Goal: Task Accomplishment & Management: Complete application form

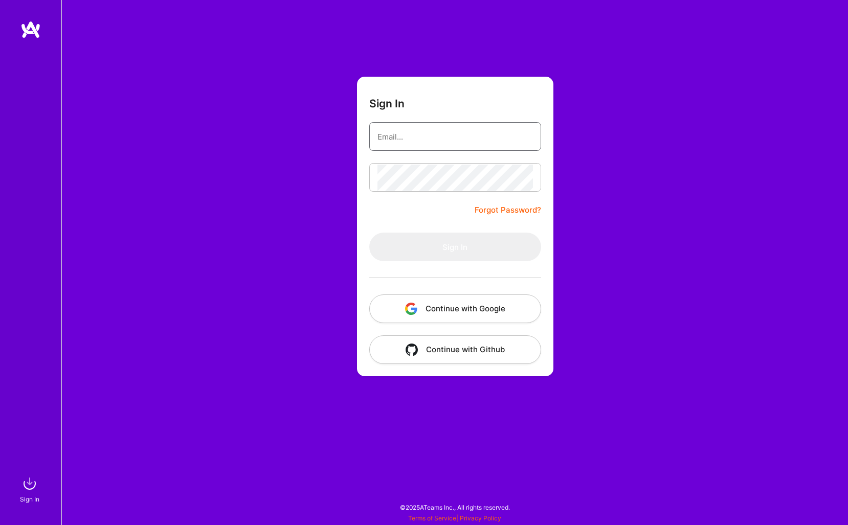
type input "[EMAIL_ADDRESS][DOMAIN_NAME]"
click at [455, 247] on button "Sign In" at bounding box center [455, 247] width 172 height 29
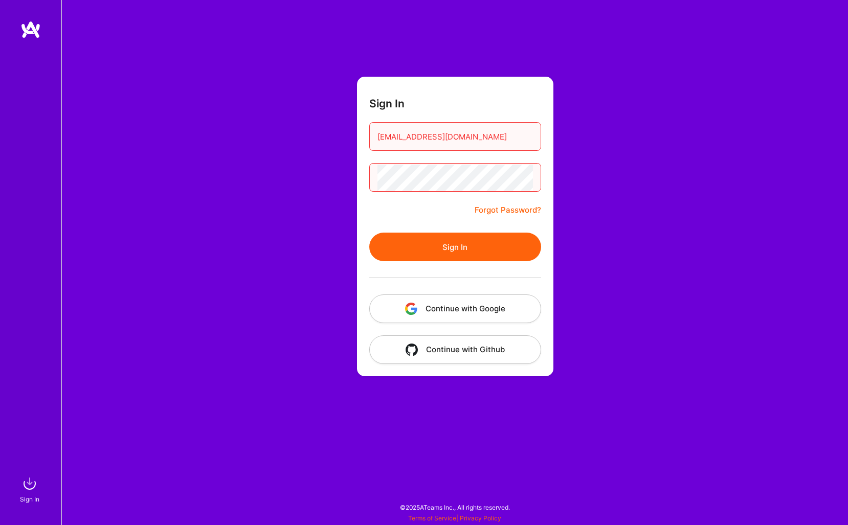
click at [453, 306] on button "Continue with Google" at bounding box center [455, 309] width 172 height 29
click at [439, 258] on button "Sign In" at bounding box center [455, 247] width 172 height 29
click at [437, 258] on button "Sign In" at bounding box center [455, 247] width 172 height 29
click at [453, 233] on button "Sign In" at bounding box center [455, 247] width 172 height 29
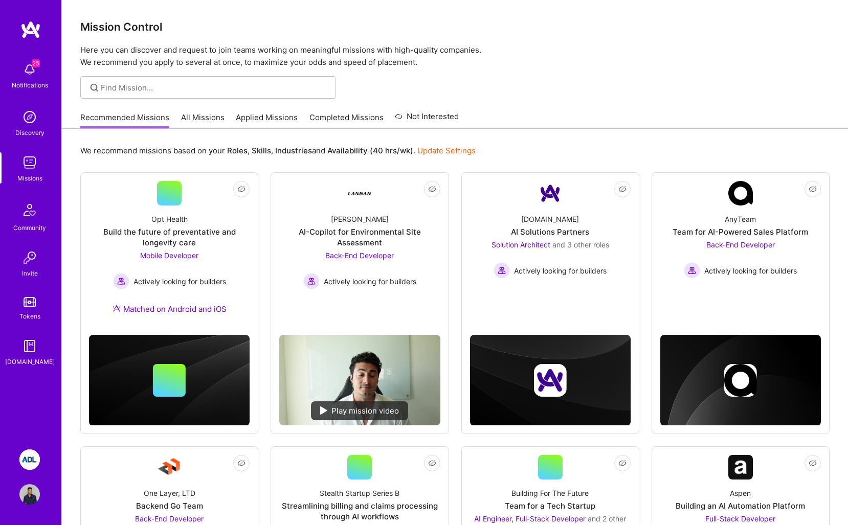
click at [32, 467] on img at bounding box center [29, 460] width 20 height 20
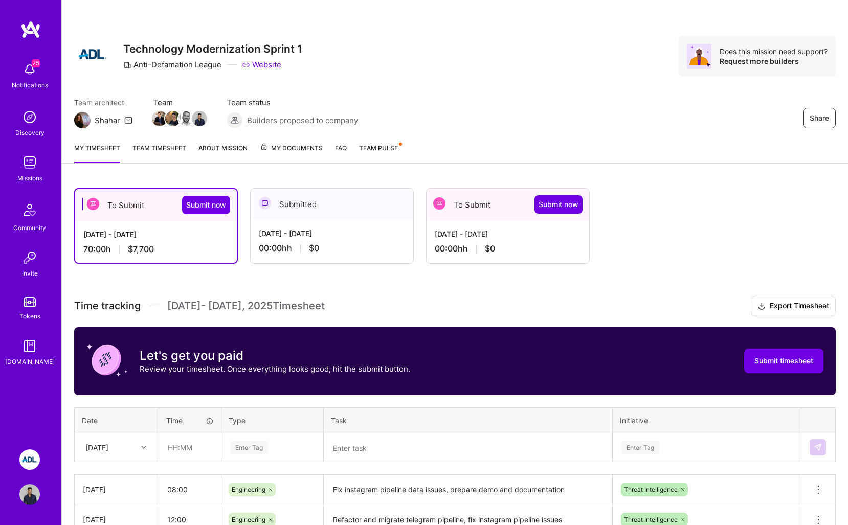
click at [122, 220] on div "To Submit Submit now" at bounding box center [156, 205] width 162 height 32
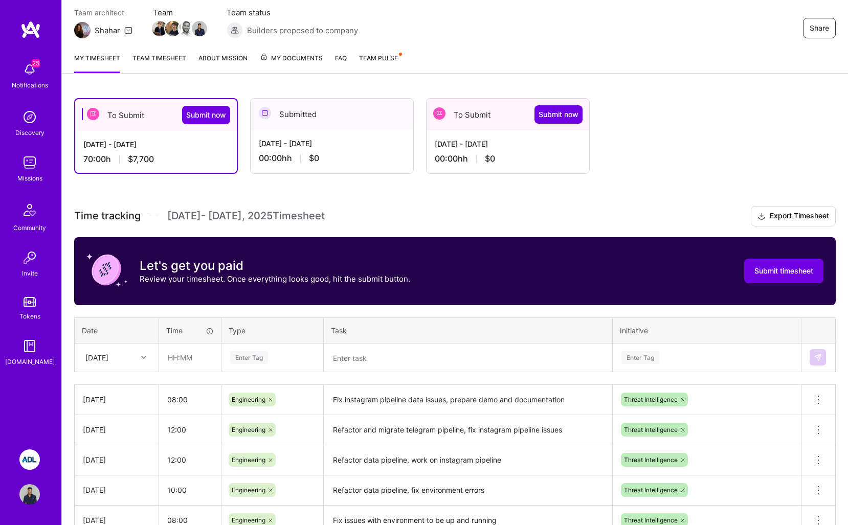
scroll to position [90, 0]
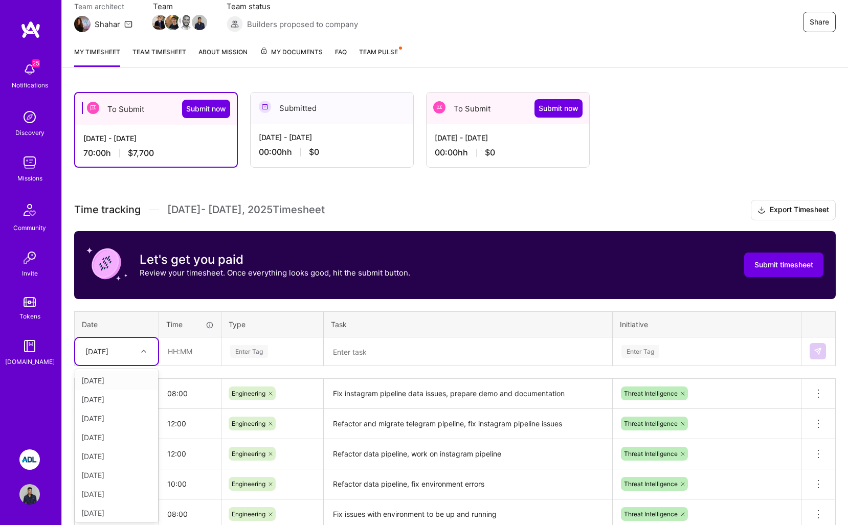
click at [102, 359] on div "[DATE]" at bounding box center [108, 351] width 57 height 17
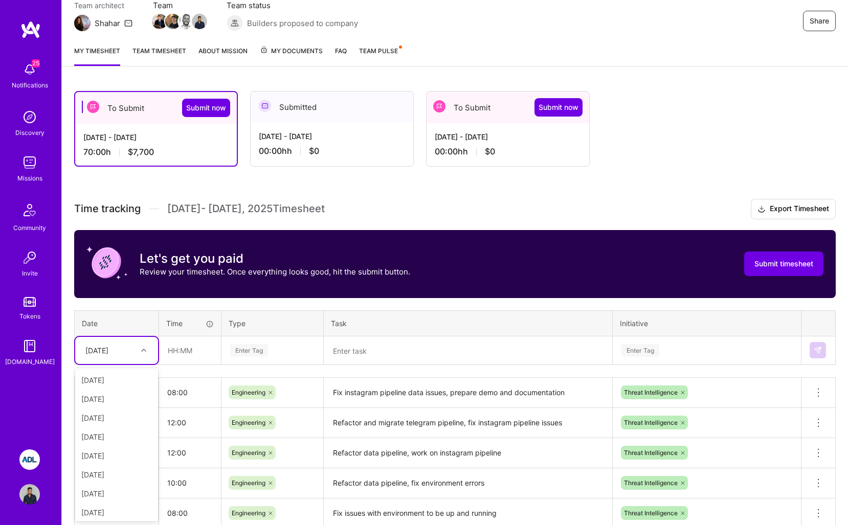
scroll to position [43, 0]
click at [107, 446] on div "[DATE]" at bounding box center [116, 450] width 83 height 19
click at [181, 360] on input "text" at bounding box center [190, 350] width 61 height 27
type input "05:00"
click at [262, 369] on div "Time tracking [DATE] - [DATE] Timesheet Export Timesheet Let's get you paid Rev…" at bounding box center [455, 423] width 762 height 448
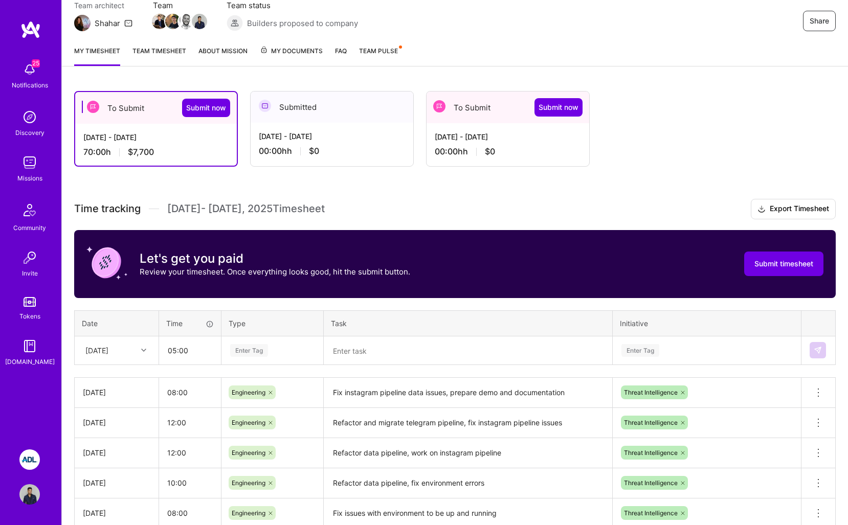
click at [426, 337] on td at bounding box center [468, 350] width 289 height 29
click at [425, 341] on textarea at bounding box center [468, 351] width 287 height 27
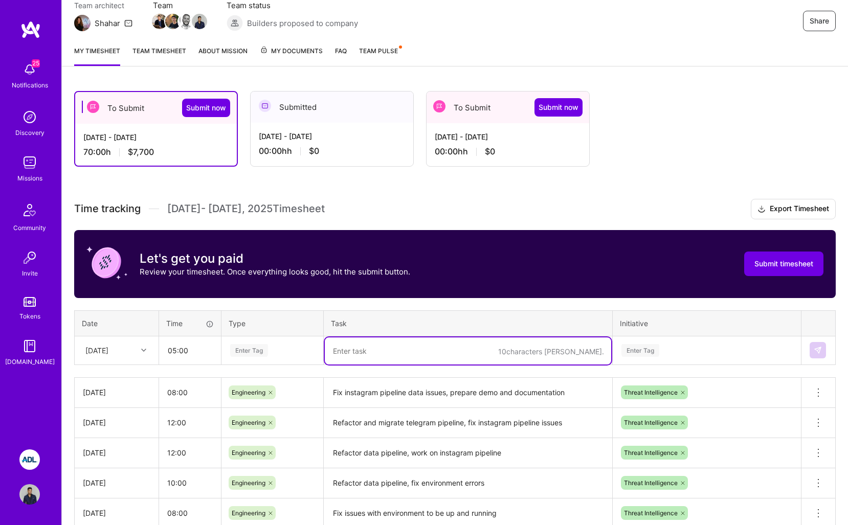
click at [259, 342] on div "Enter Tag" at bounding box center [272, 350] width 101 height 27
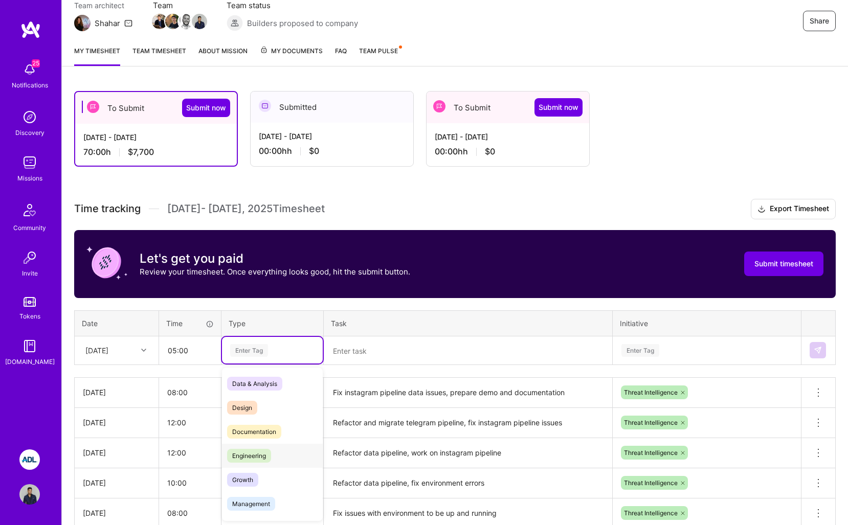
click at [252, 464] on div "Engineering" at bounding box center [272, 456] width 101 height 24
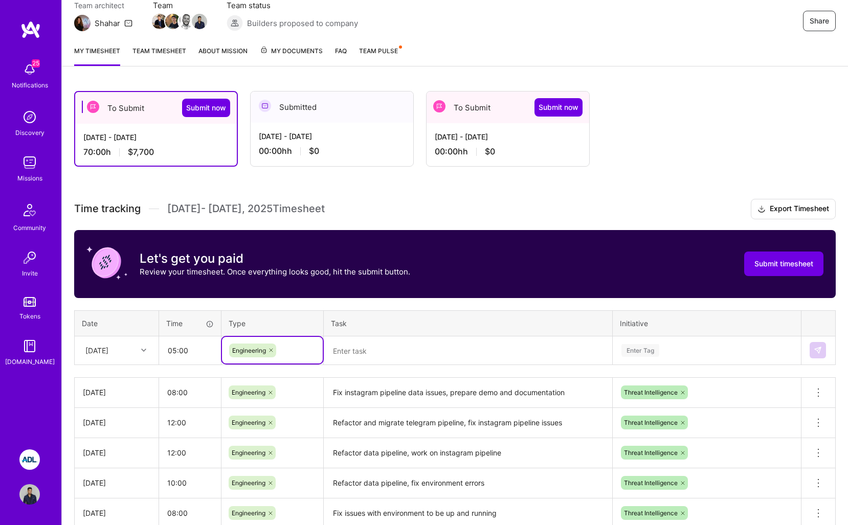
click at [388, 356] on textarea at bounding box center [468, 351] width 287 height 27
click at [444, 308] on div "Time tracking [DATE] - [DATE] Timesheet Export Timesheet Let's get you paid Rev…" at bounding box center [455, 423] width 762 height 448
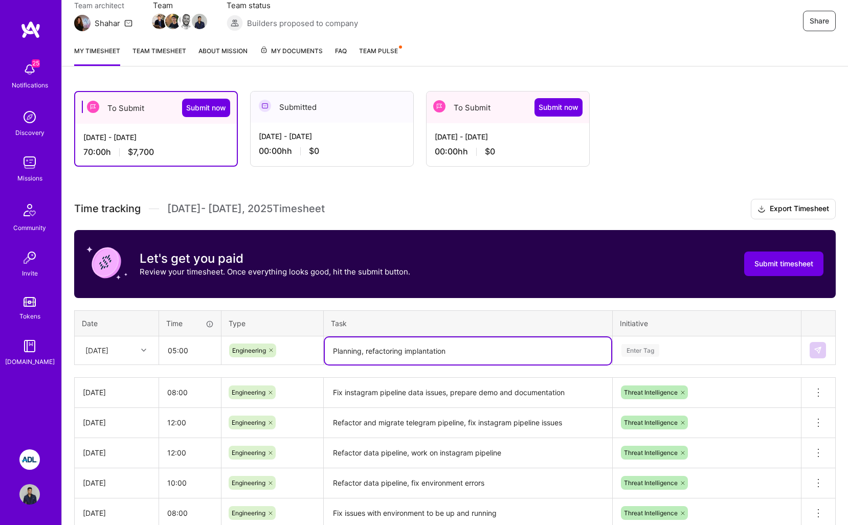
click at [454, 347] on textarea "Planning, refactoring implantation" at bounding box center [468, 351] width 287 height 27
drag, startPoint x: 454, startPoint y: 347, endPoint x: 425, endPoint y: 349, distance: 29.2
click at [425, 349] on textarea "Planning, refactoring implantation" at bounding box center [468, 351] width 287 height 27
type textarea "Planning, refactoring pipeline"
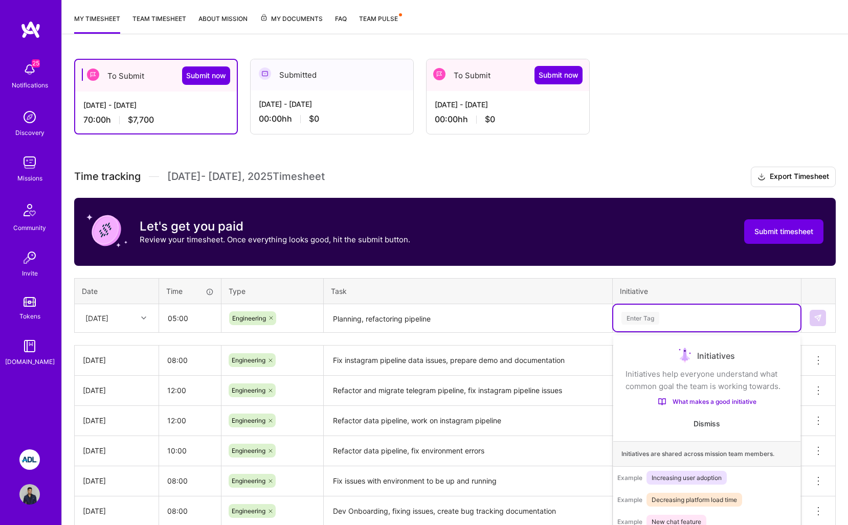
click at [659, 332] on div "option Threat Intelligence focused, 1 of 2. 2 results available. Use Up and Dow…" at bounding box center [707, 318] width 187 height 27
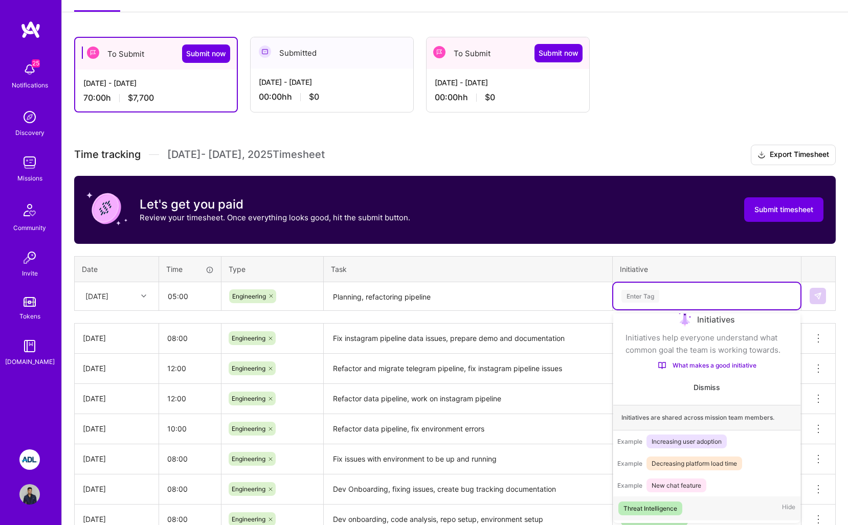
scroll to position [154, 0]
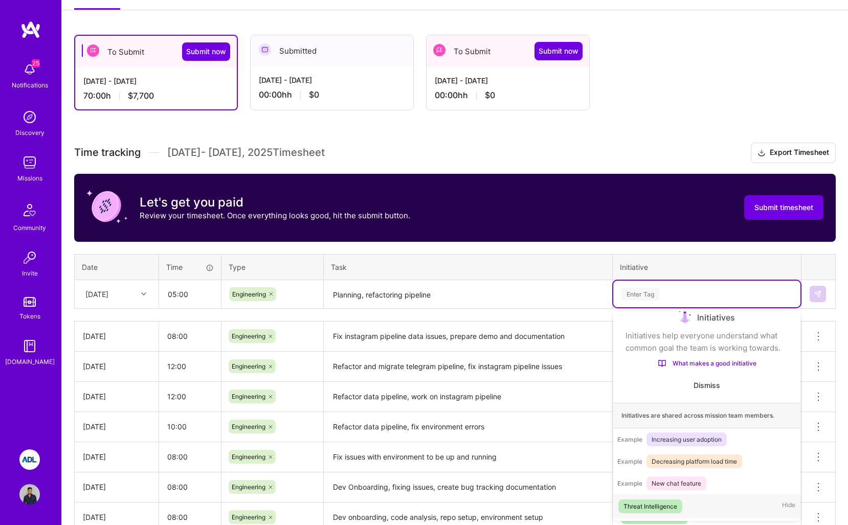
click at [658, 499] on div "Threat Intelligence Hide" at bounding box center [707, 507] width 187 height 24
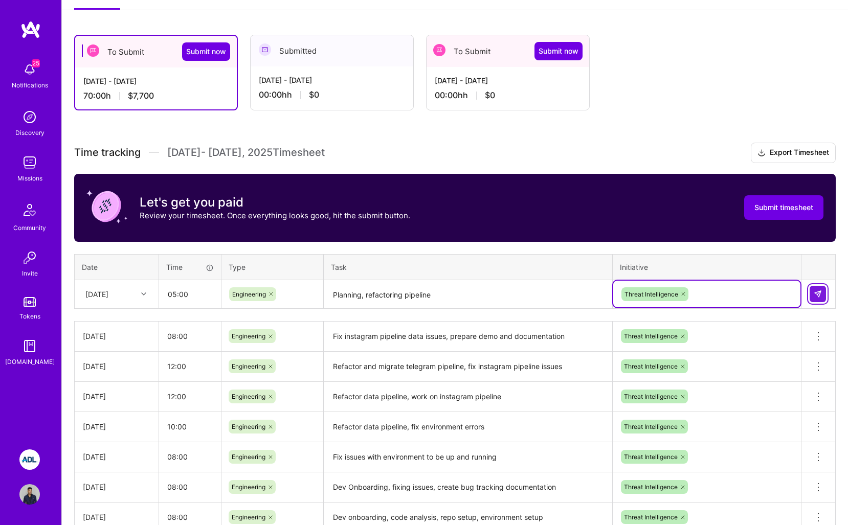
click at [814, 294] on button at bounding box center [818, 294] width 16 height 16
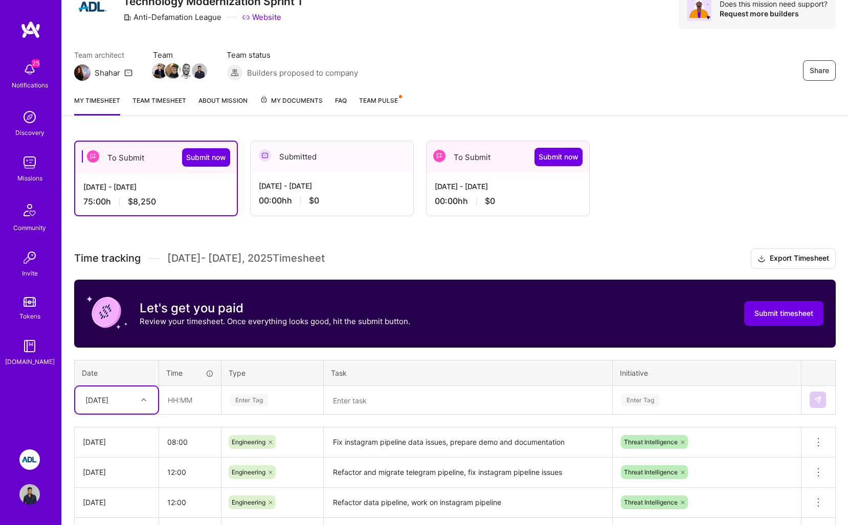
scroll to position [47, 0]
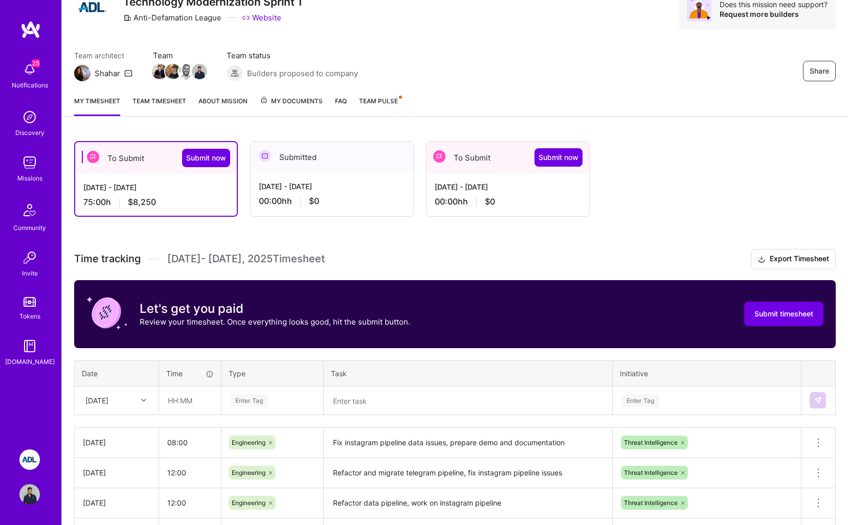
click at [166, 94] on div "My timesheet Team timesheet About Mission My Documents FAQ Team Pulse" at bounding box center [455, 101] width 786 height 29
click at [166, 99] on link "Team timesheet" at bounding box center [160, 106] width 54 height 20
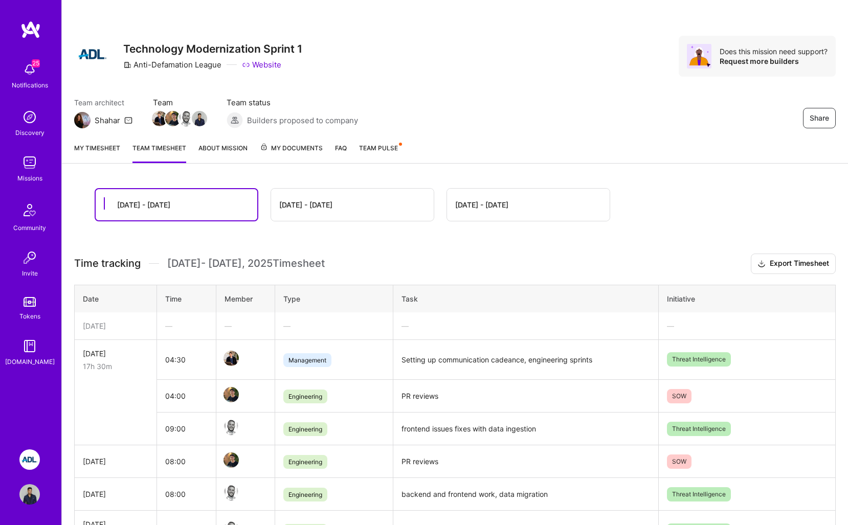
click at [104, 146] on link "My timesheet" at bounding box center [97, 153] width 46 height 20
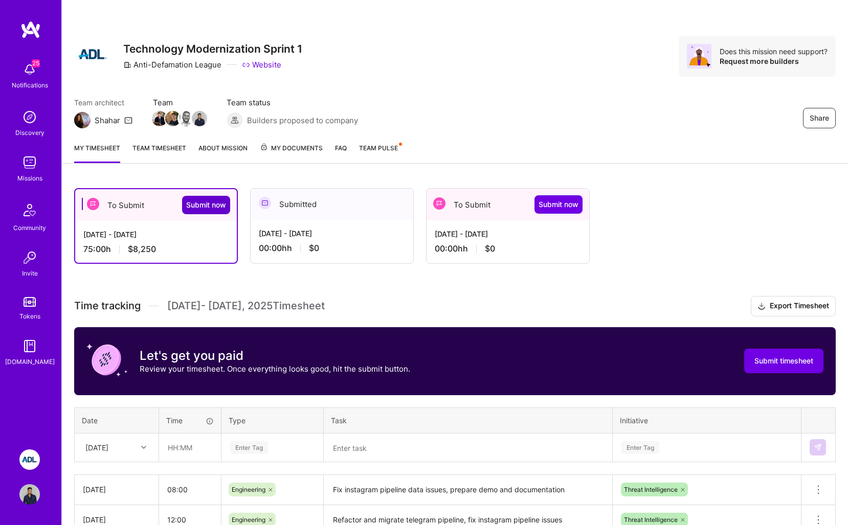
click at [224, 205] on span "Submit now" at bounding box center [206, 205] width 40 height 10
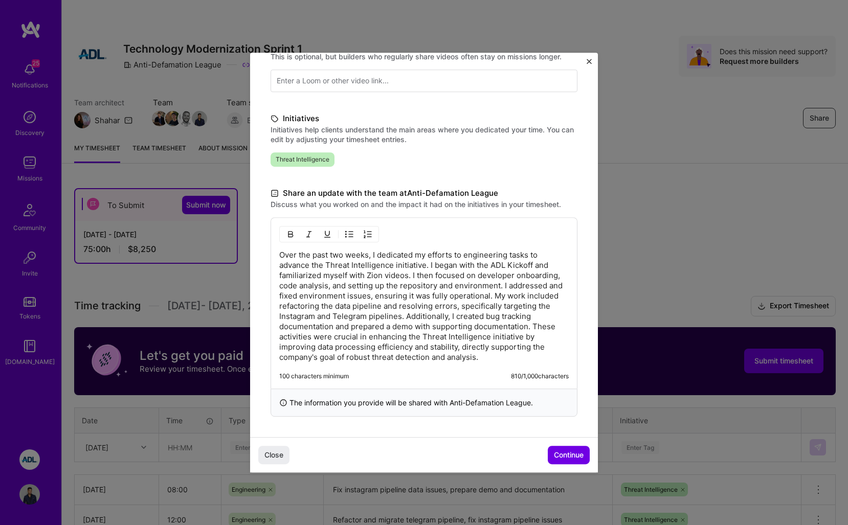
scroll to position [184, 0]
click at [484, 359] on p "Over the past two weeks, I dedicated my efforts to engineering tasks to advance…" at bounding box center [424, 306] width 290 height 113
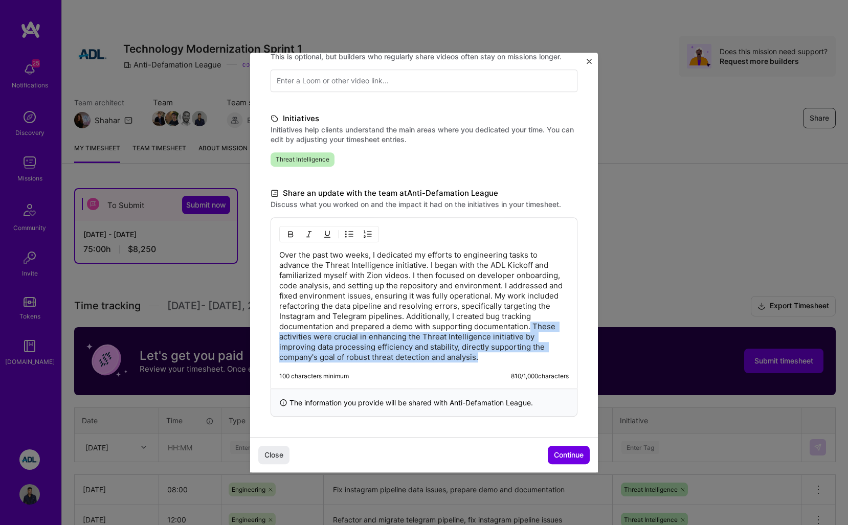
drag, startPoint x: 484, startPoint y: 362, endPoint x: 532, endPoint y: 327, distance: 59.8
click at [532, 327] on p "Over the past two weeks, I dedicated my efforts to engineering tasks to advance…" at bounding box center [424, 306] width 290 height 113
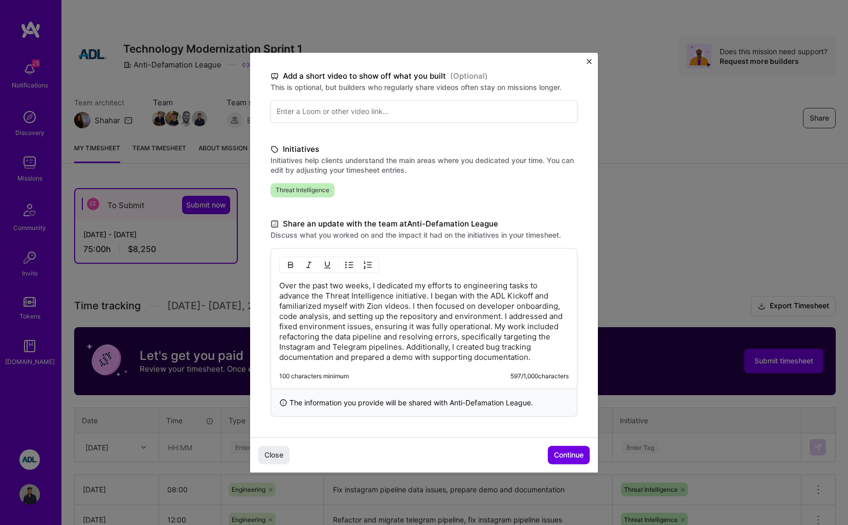
scroll to position [154, 0]
click at [560, 456] on span "Continue" at bounding box center [569, 455] width 30 height 10
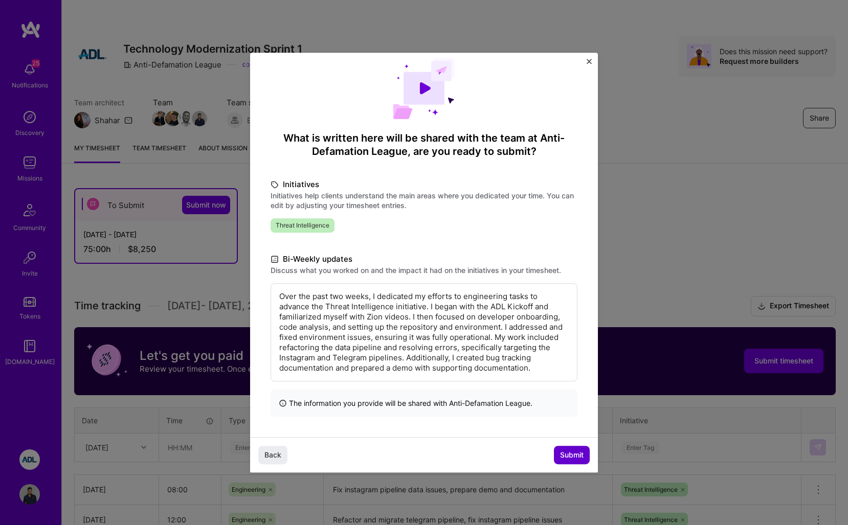
scroll to position [16, 0]
click at [563, 455] on span "Submit" at bounding box center [572, 455] width 24 height 10
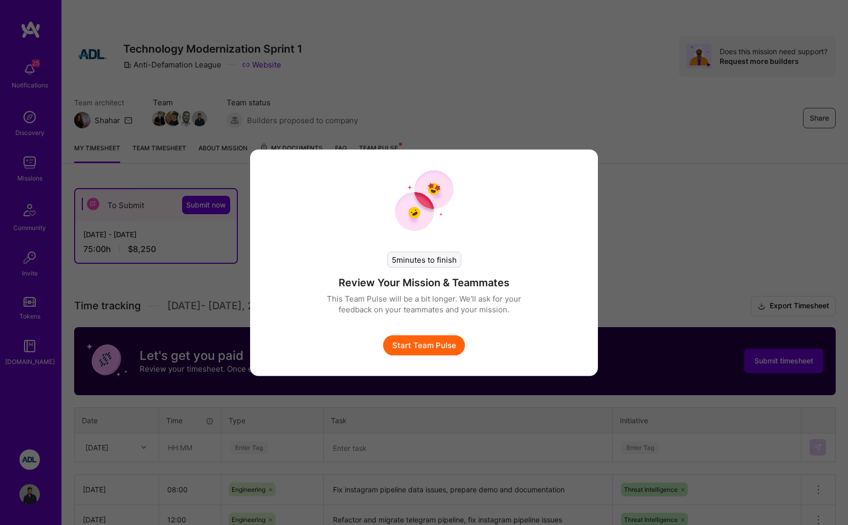
click at [774, 389] on div "5 minutes to finish Review Your Mission & Teammates This Team Pulse will be a b…" at bounding box center [424, 262] width 848 height 525
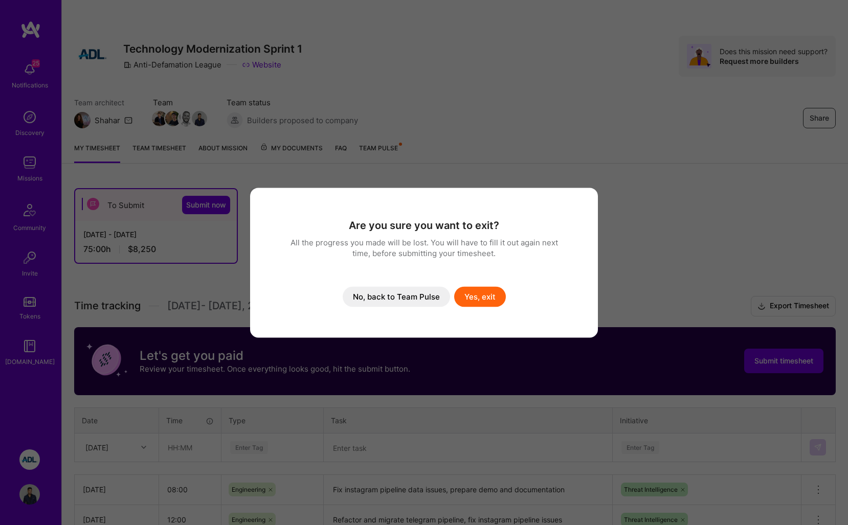
click at [478, 299] on button "Yes, exit" at bounding box center [480, 297] width 52 height 20
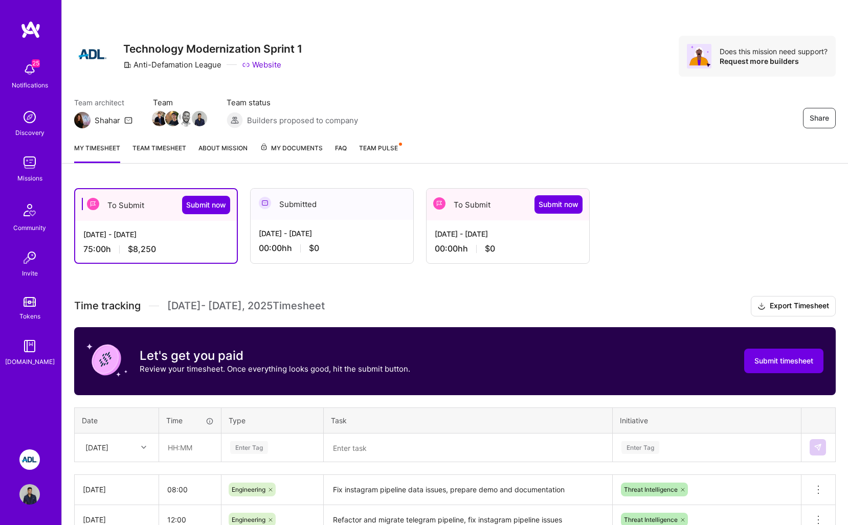
click at [165, 146] on link "Team timesheet" at bounding box center [160, 153] width 54 height 20
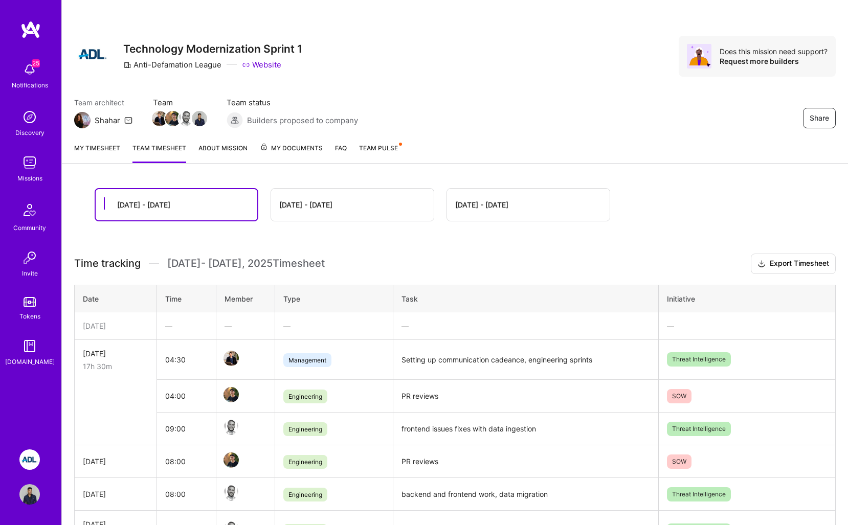
click at [105, 145] on link "My timesheet" at bounding box center [97, 153] width 46 height 20
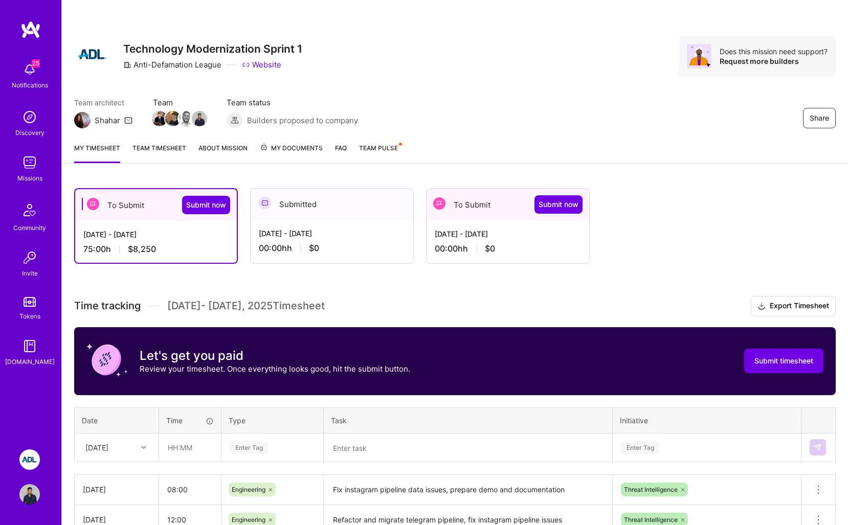
click at [215, 150] on link "About Mission" at bounding box center [223, 153] width 49 height 20
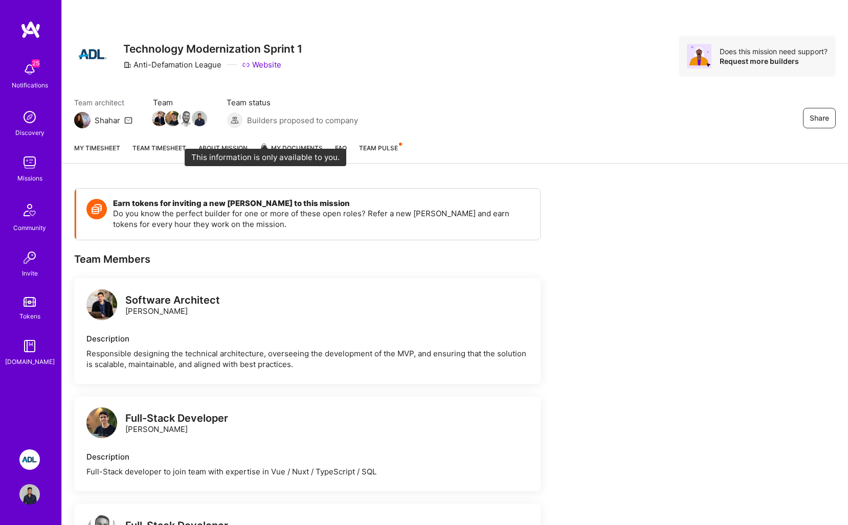
click at [266, 151] on span at bounding box center [264, 149] width 8 height 8
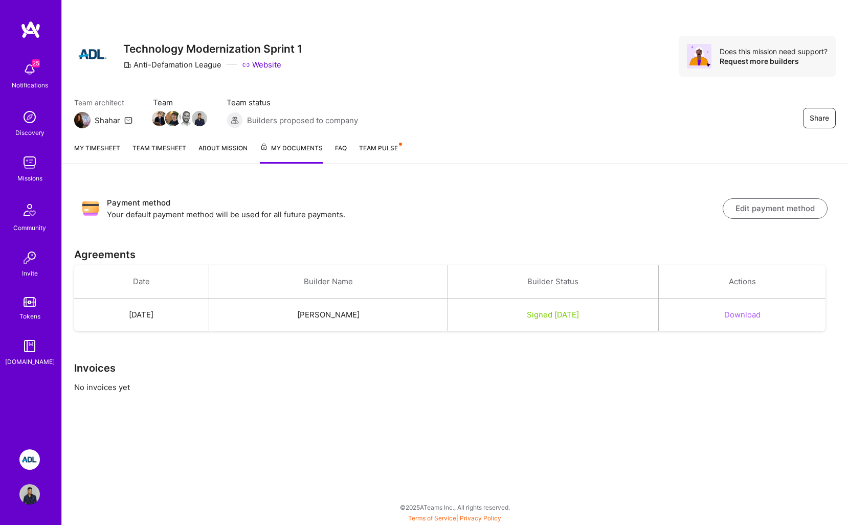
click at [118, 147] on link "My timesheet" at bounding box center [97, 153] width 46 height 21
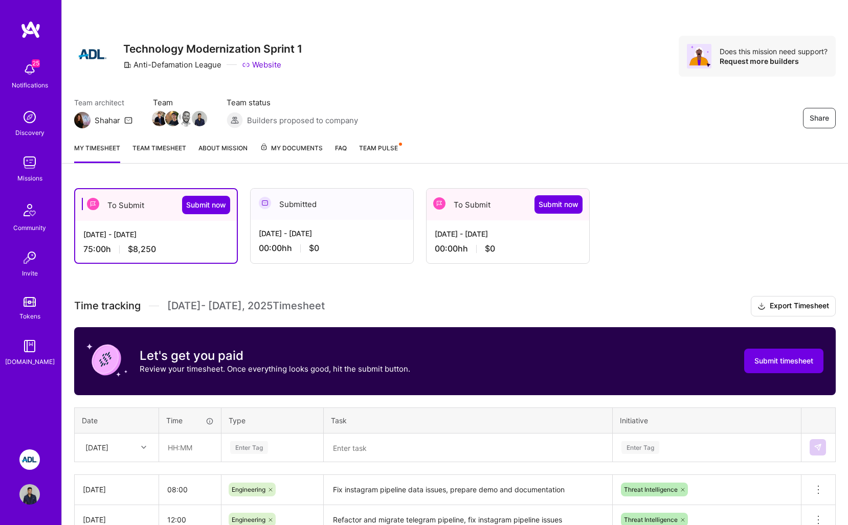
click at [17, 60] on div "25 Notifications" at bounding box center [29, 74] width 63 height 35
click at [19, 66] on div "25 Notifications Discovery Missions Community Invite Tokens [DOMAIN_NAME]" at bounding box center [30, 212] width 61 height 310
click at [21, 67] on img at bounding box center [29, 69] width 20 height 20
click at [25, 14] on div "25 Notifications Discovery Missions Community Invite Tokens [DOMAIN_NAME] ADL: …" at bounding box center [30, 262] width 61 height 525
click at [84, 247] on div "75:00 h $8,250" at bounding box center [155, 249] width 145 height 11
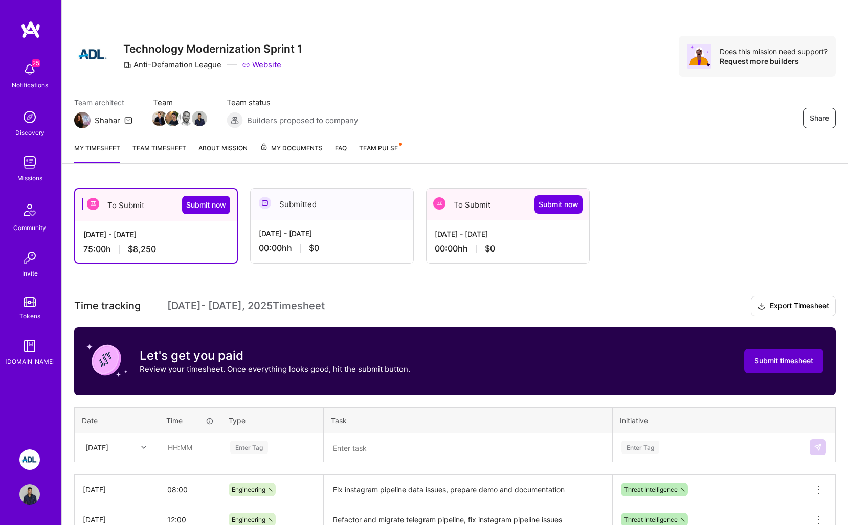
click at [776, 362] on span "Submit timesheet" at bounding box center [784, 361] width 59 height 10
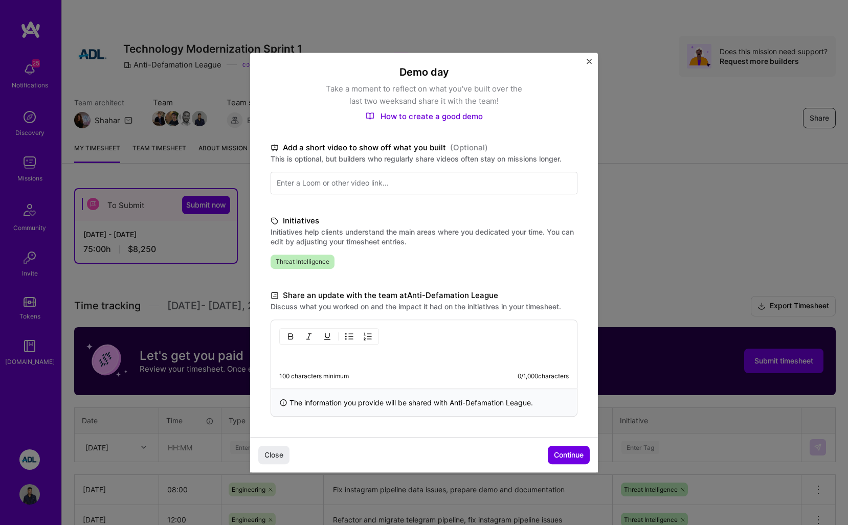
scroll to position [82, 0]
click at [587, 63] on img "Close" at bounding box center [589, 61] width 5 height 5
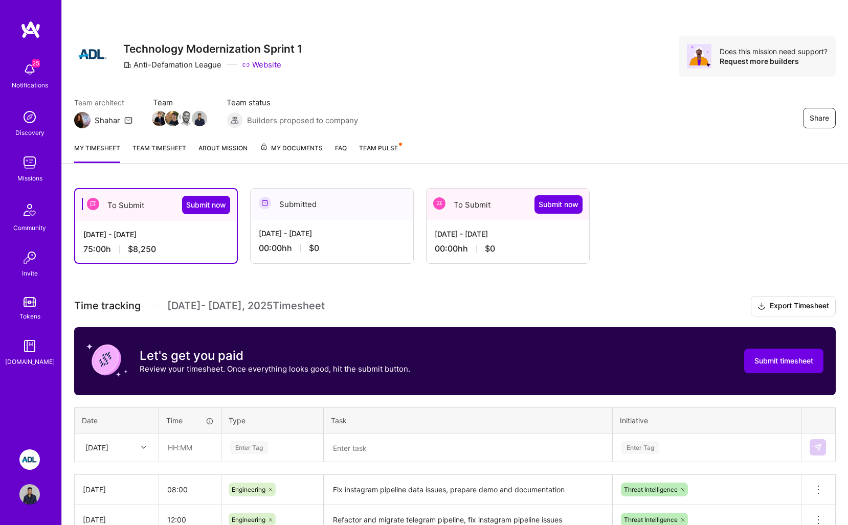
click at [405, 266] on div "To Submit Submit now [DATE] - [DATE] 75:00 h $8,250 Submitted [DATE] - [DATE] 0…" at bounding box center [455, 500] width 786 height 649
click at [209, 244] on div "Sep 1 - Sep 15, 2025 75:00 h $8,250" at bounding box center [156, 242] width 162 height 42
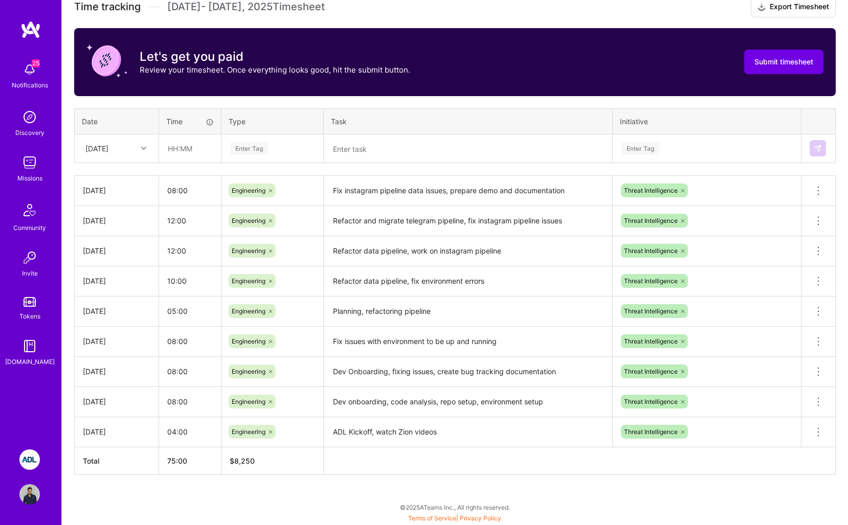
scroll to position [299, 0]
click at [540, 343] on textarea "Fix issues with environment to be up and running" at bounding box center [468, 342] width 287 height 28
click at [814, 345] on icon at bounding box center [819, 342] width 12 height 12
click at [819, 344] on icon at bounding box center [819, 342] width 12 height 12
click at [382, 314] on textarea "Planning, refactoring pipeline" at bounding box center [468, 312] width 287 height 28
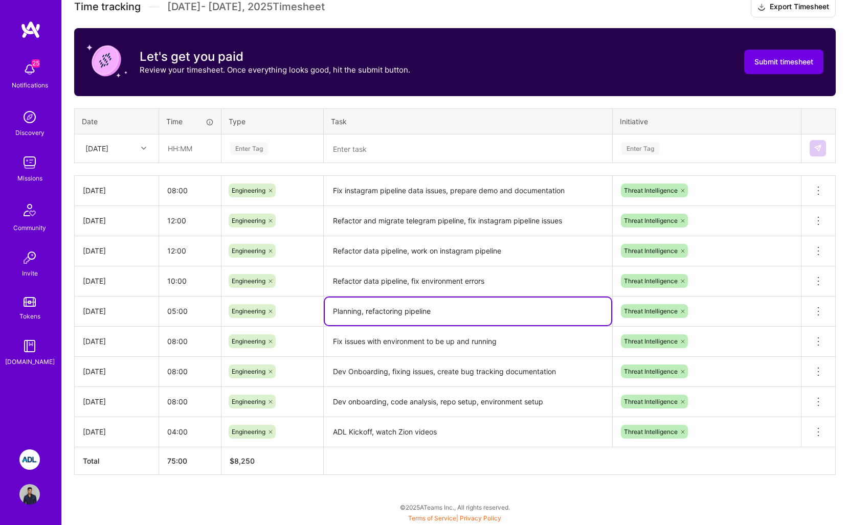
click at [382, 314] on textarea "Planning, refactoring pipeline" at bounding box center [468, 312] width 287 height 28
drag, startPoint x: 389, startPoint y: 319, endPoint x: 717, endPoint y: 185, distance: 354.0
click at [392, 320] on textarea "Planning, refactoring pipeline" at bounding box center [468, 312] width 287 height 28
click at [821, 305] on icon at bounding box center [819, 311] width 12 height 12
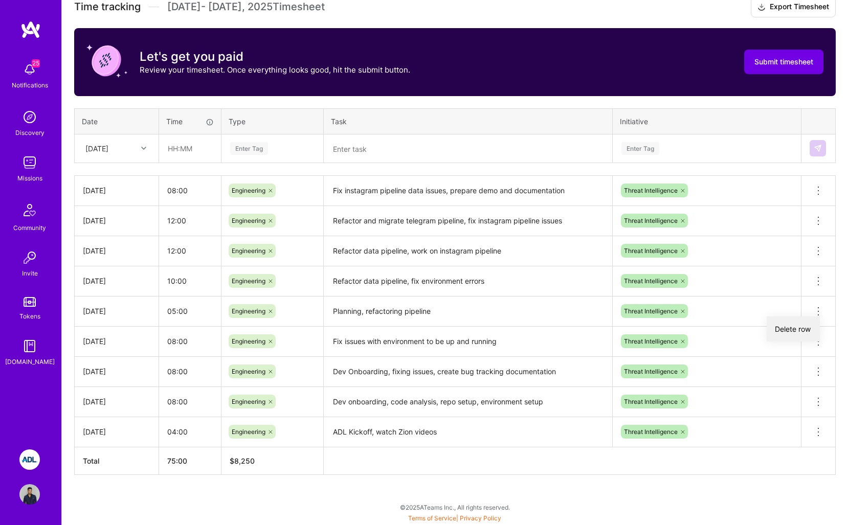
click at [813, 332] on button "Delete row" at bounding box center [793, 329] width 53 height 25
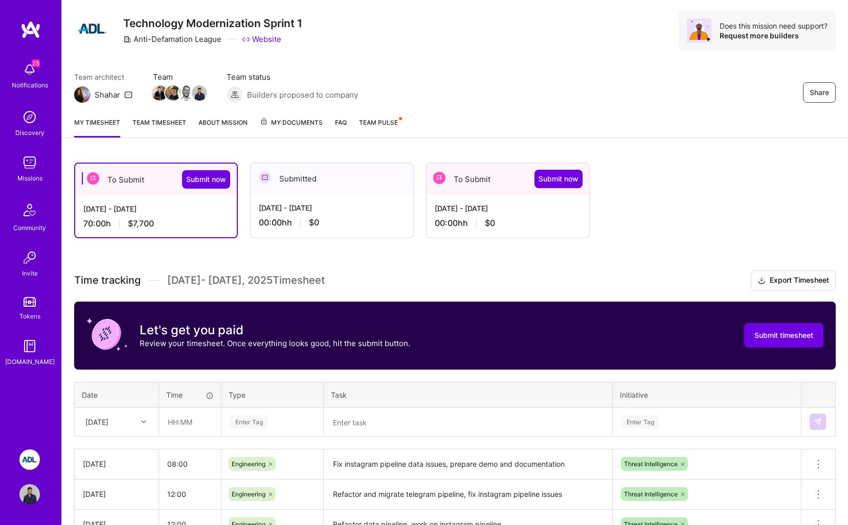
scroll to position [29, 0]
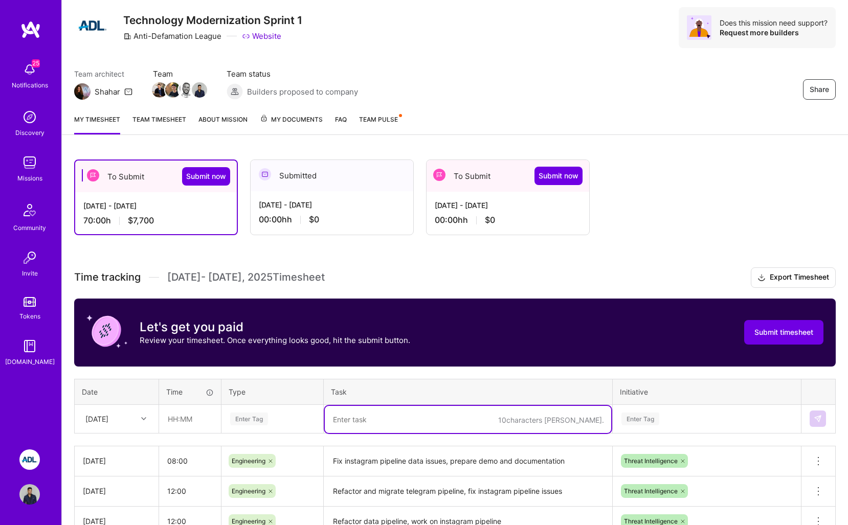
click at [370, 421] on textarea at bounding box center [468, 419] width 287 height 27
paste textarea "Planning, refactoring pipeline"
type textarea "Planning, refactoring pipeline"
click at [259, 429] on div "Enter Tag" at bounding box center [272, 419] width 101 height 27
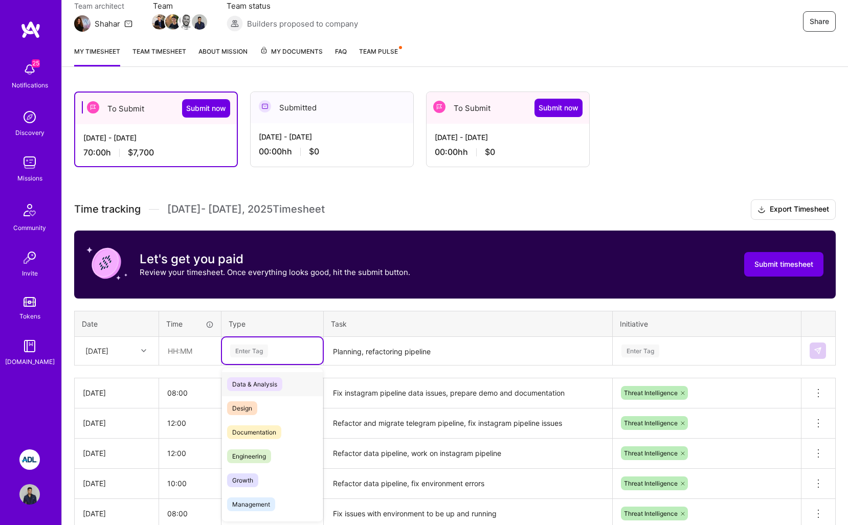
scroll to position [97, 0]
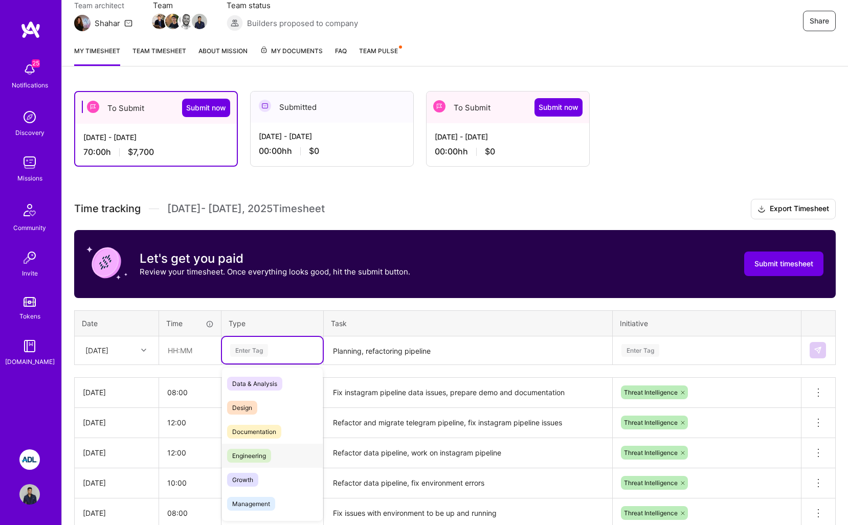
click at [258, 460] on span "Engineering" at bounding box center [249, 456] width 44 height 14
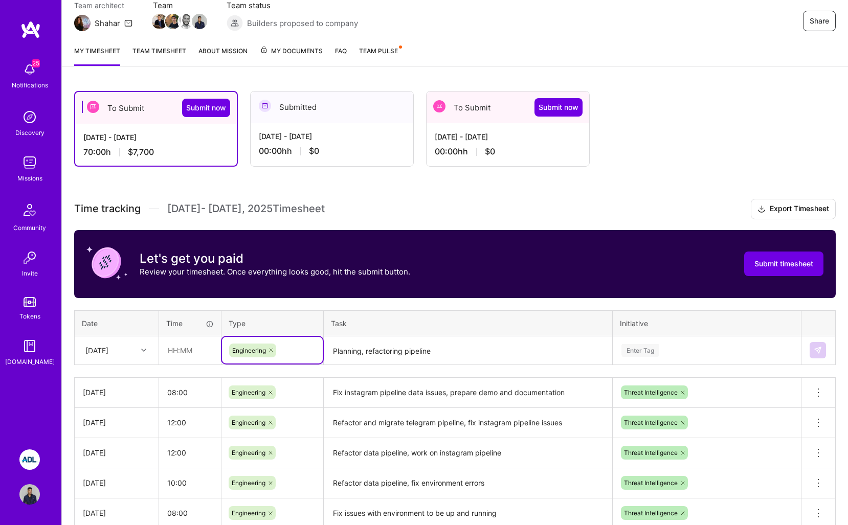
click at [140, 349] on div at bounding box center [145, 350] width 16 height 13
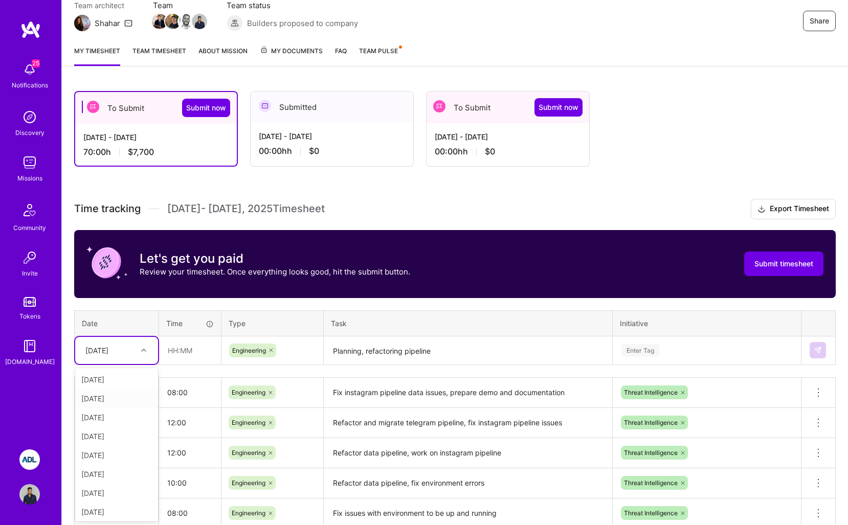
scroll to position [116, 0]
click at [119, 506] on div "[DATE]" at bounding box center [116, 510] width 83 height 19
click at [707, 341] on div "Enter Tag" at bounding box center [707, 350] width 187 height 27
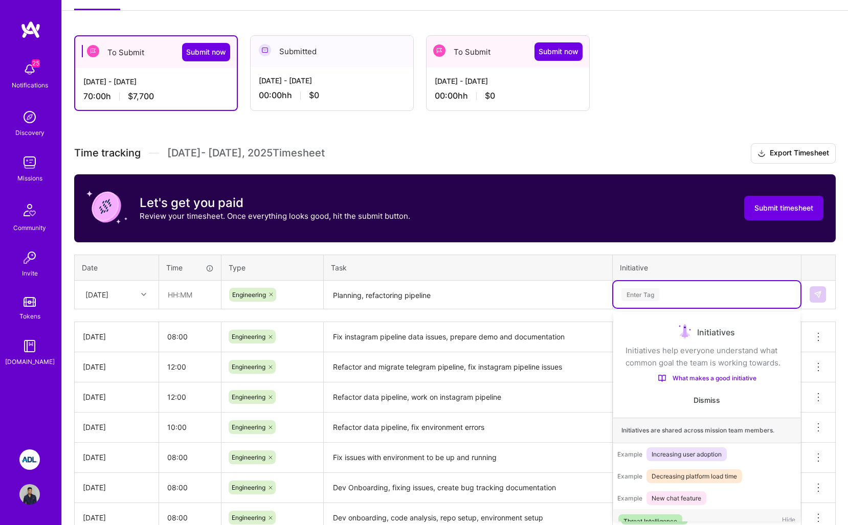
scroll to position [154, 0]
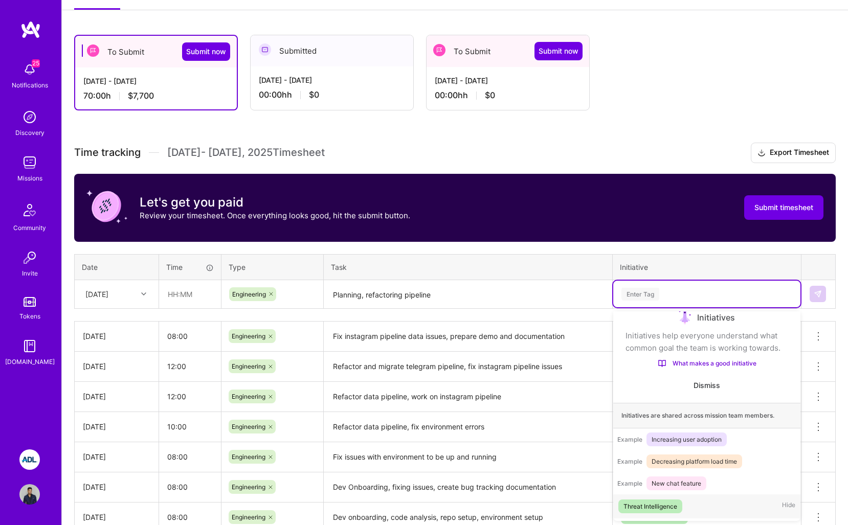
click at [648, 502] on div "Threat Intelligence" at bounding box center [651, 506] width 54 height 11
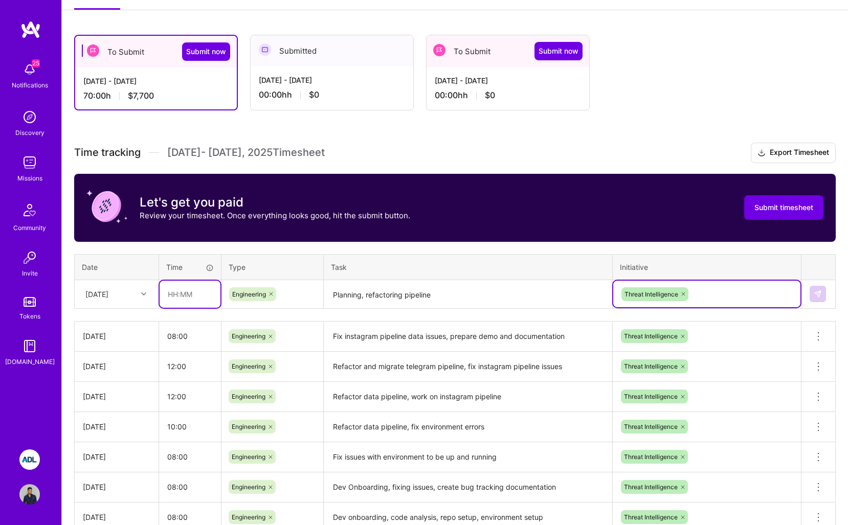
click at [176, 295] on input "text" at bounding box center [190, 294] width 61 height 27
type input "05:00"
click at [253, 258] on th "Type" at bounding box center [273, 267] width 102 height 26
click at [818, 292] on img at bounding box center [818, 294] width 8 height 8
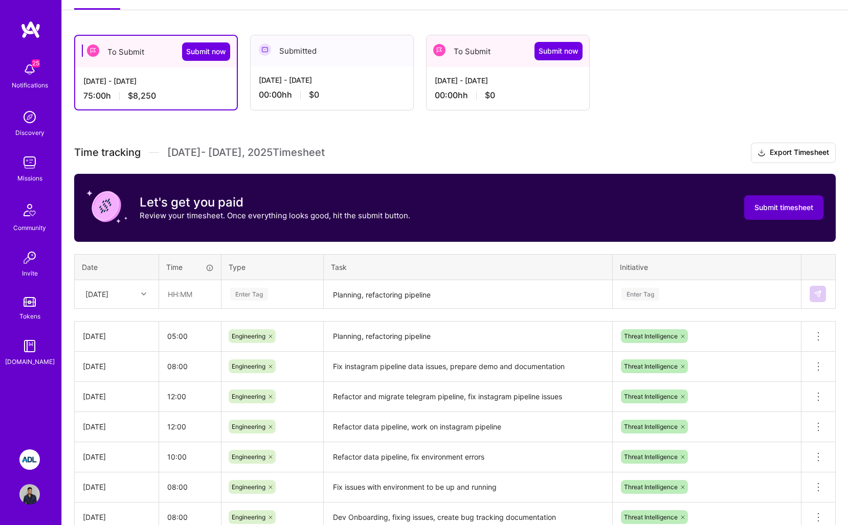
click at [782, 215] on button "Submit timesheet" at bounding box center [783, 207] width 79 height 25
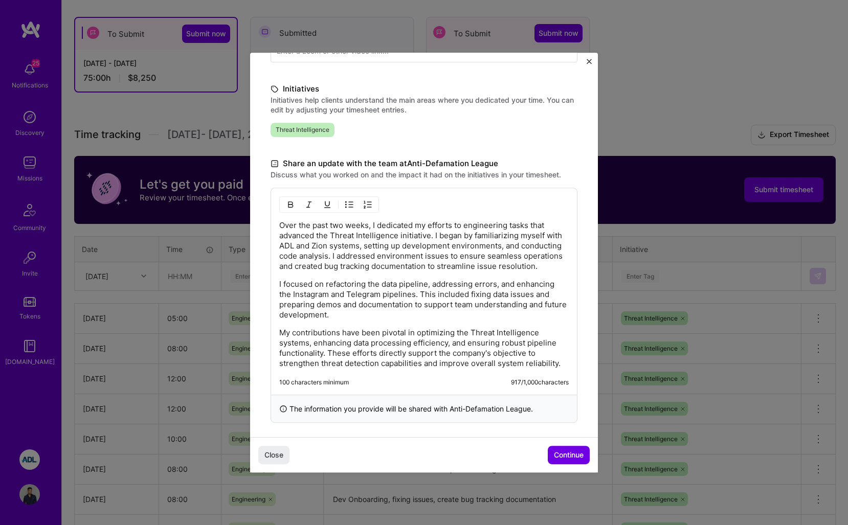
scroll to position [214, 0]
drag, startPoint x: 323, startPoint y: 350, endPoint x: 349, endPoint y: 355, distance: 27.1
click at [349, 355] on p "My contributions have been pivotal in optimizing the Threat Intelligence system…" at bounding box center [424, 347] width 290 height 41
drag, startPoint x: 569, startPoint y: 363, endPoint x: 561, endPoint y: 360, distance: 8.7
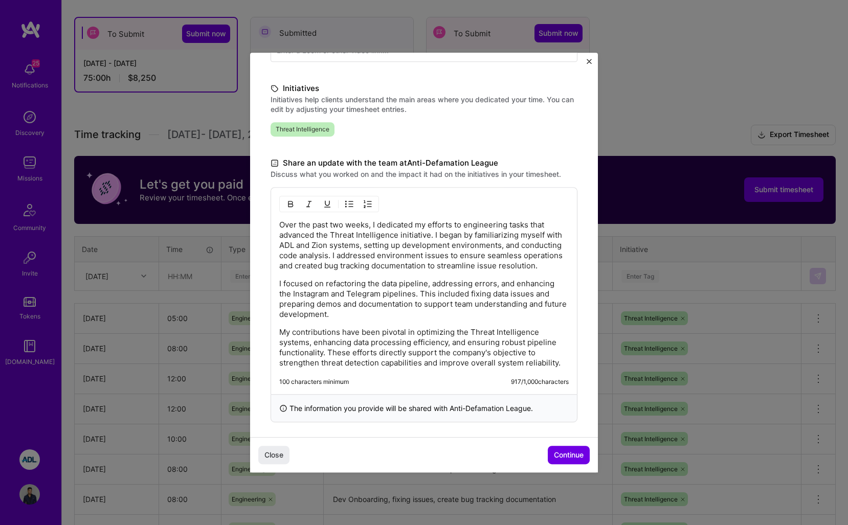
click at [561, 360] on div "Over the past two weeks, I dedicated my efforts to engineering tasks that advan…" at bounding box center [424, 290] width 307 height 207
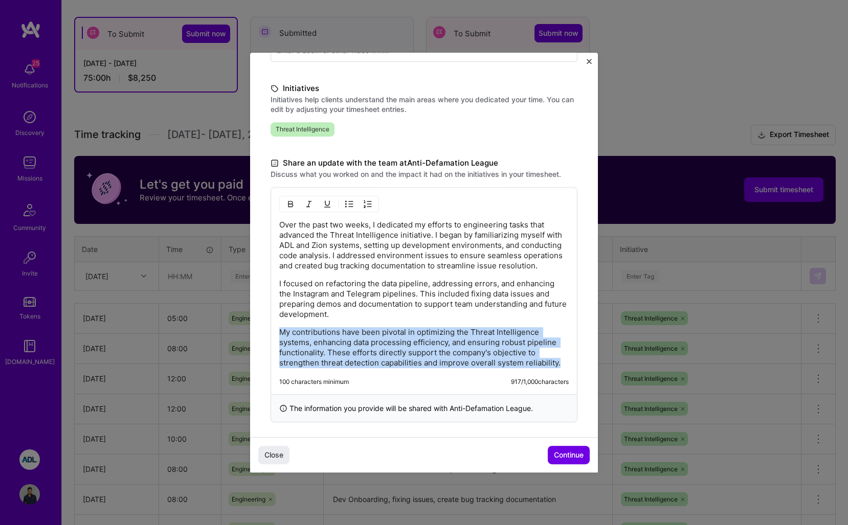
drag, startPoint x: 561, startPoint y: 365, endPoint x: 294, endPoint y: 318, distance: 271.2
click at [294, 319] on div "Over the past two weeks, I dedicated my efforts to engineering tasks that advan…" at bounding box center [424, 294] width 290 height 148
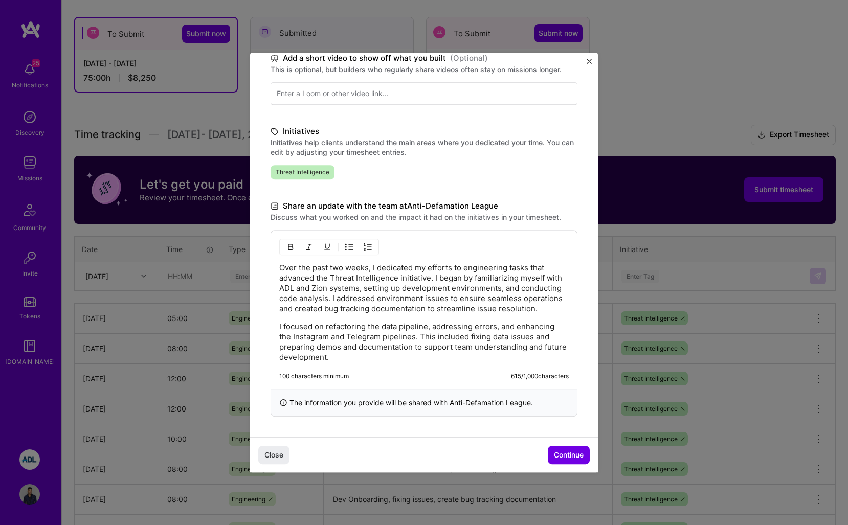
scroll to position [171, 0]
click at [527, 330] on p "I focused on refactoring the data pipeline, addressing errors, and enhancing th…" at bounding box center [424, 342] width 290 height 41
click at [566, 456] on span "Continue" at bounding box center [569, 455] width 30 height 10
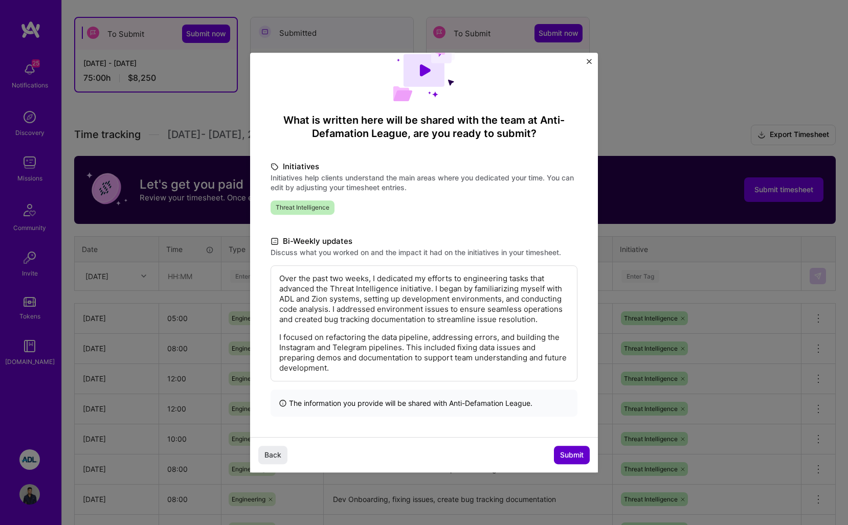
scroll to position [34, 0]
click at [566, 456] on span "Submit" at bounding box center [572, 455] width 24 height 10
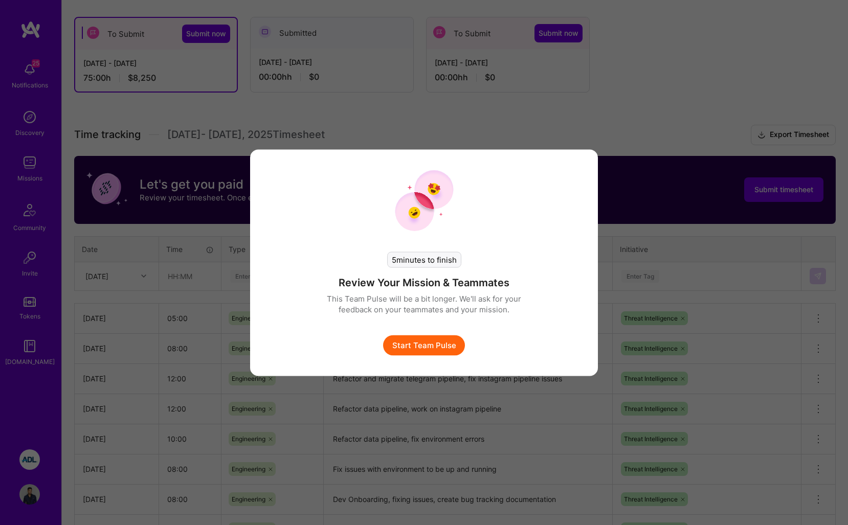
click at [556, 418] on div "5 minutes to finish Review Your Mission & Teammates This Team Pulse will be a b…" at bounding box center [424, 262] width 848 height 525
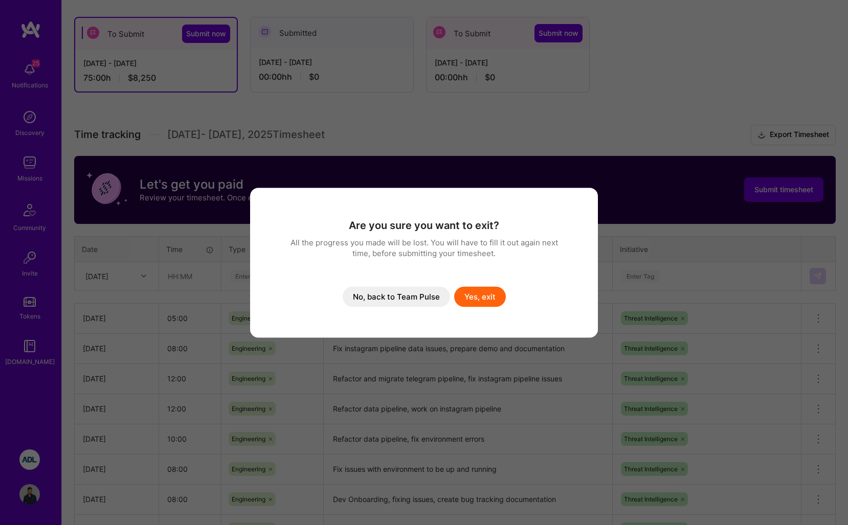
click at [469, 284] on div "Are you sure you want to exit? All the progress you made will be lost. You will…" at bounding box center [424, 262] width 307 height 109
click at [469, 290] on button "Yes, exit" at bounding box center [480, 297] width 52 height 20
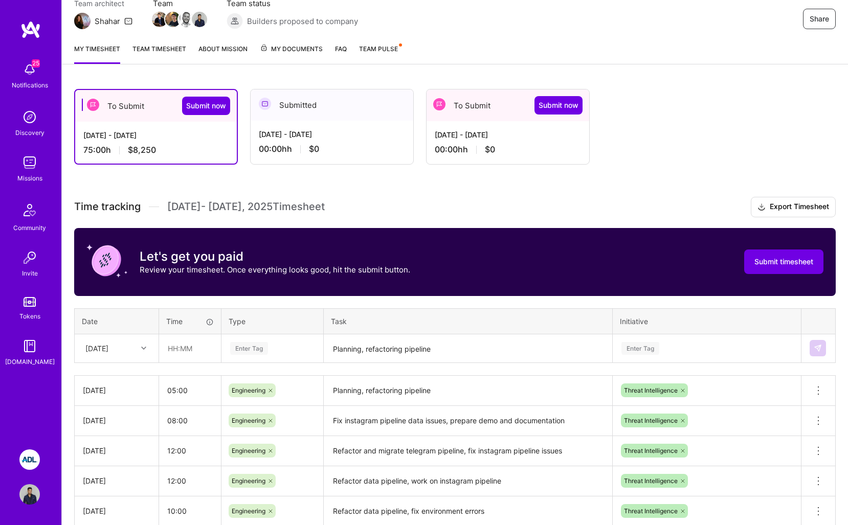
scroll to position [98, 0]
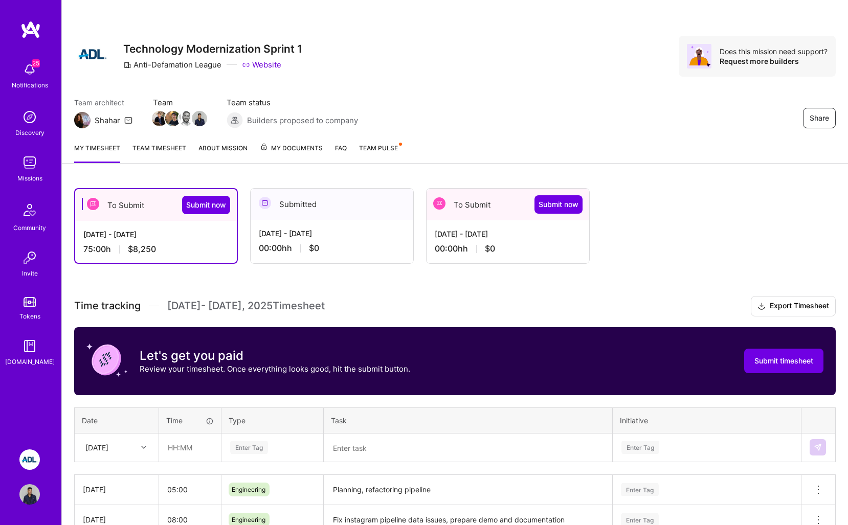
scroll to position [98, 0]
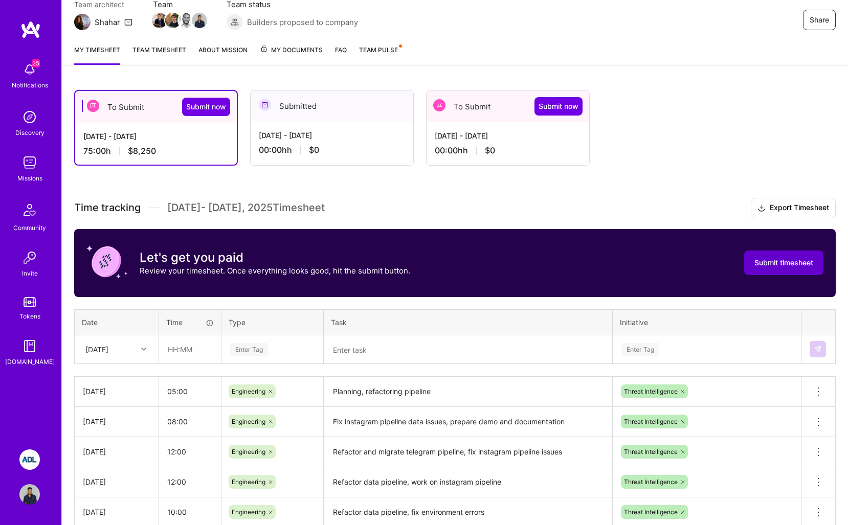
click at [765, 260] on span "Submit timesheet" at bounding box center [784, 263] width 59 height 10
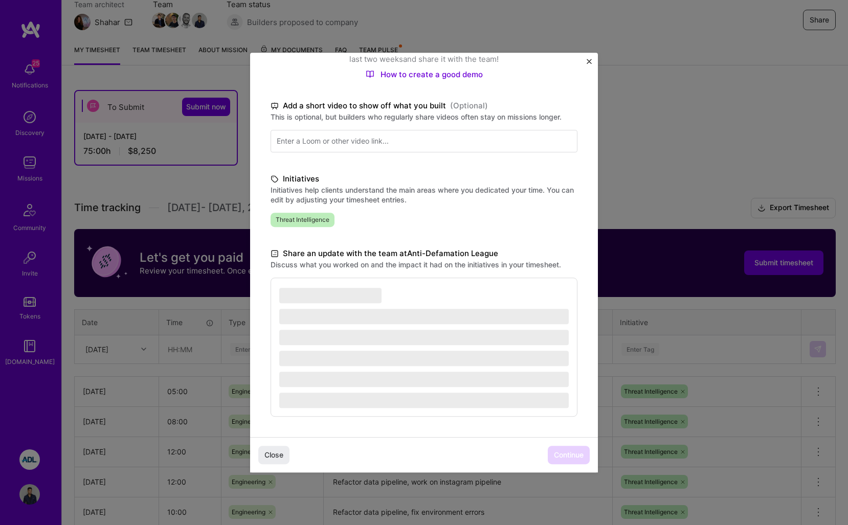
scroll to position [124, 0]
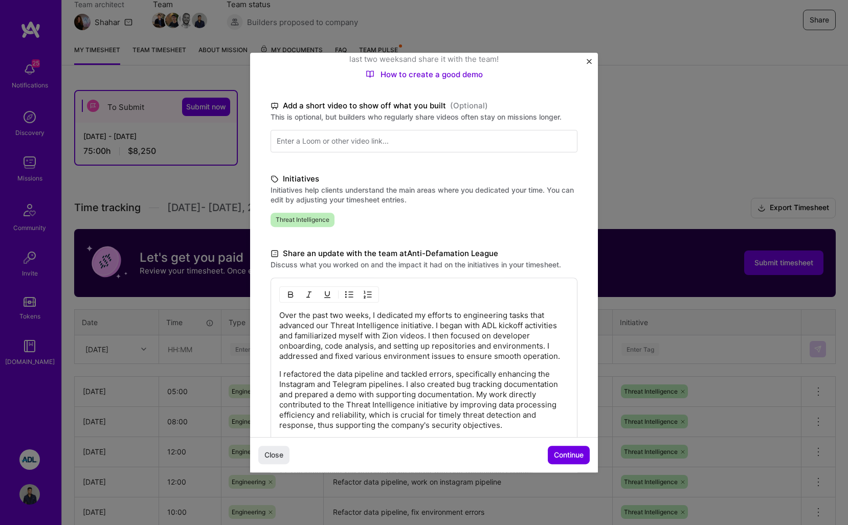
click at [590, 60] on img "Close" at bounding box center [589, 61] width 5 height 5
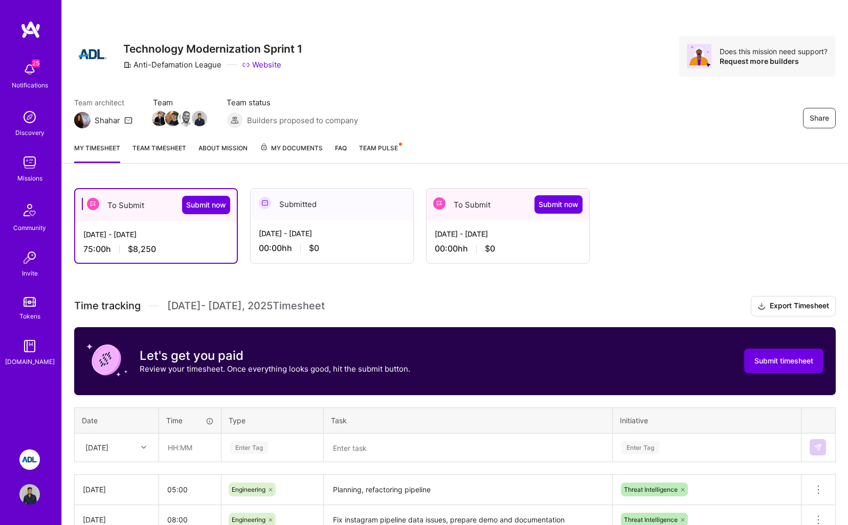
scroll to position [0, 0]
click at [26, 73] on img at bounding box center [29, 69] width 20 height 20
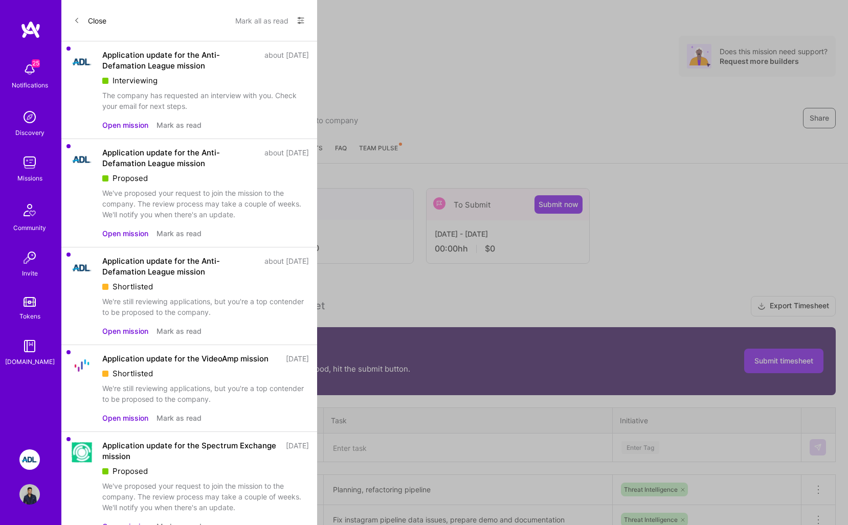
click at [312, 85] on div "Application update for the Anti-Defamation League mission about 1 month ago Int…" at bounding box center [189, 90] width 256 height 98
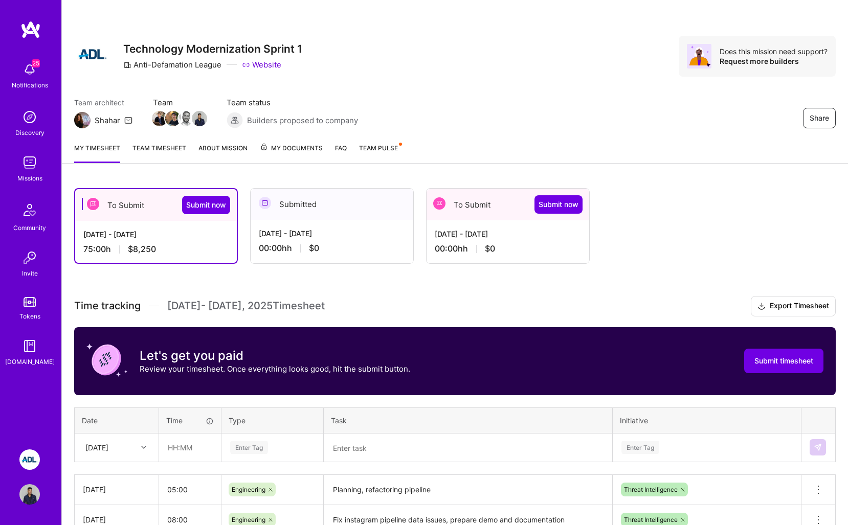
click at [340, 85] on div "25 25 Notifications Discovery Missions Community Invite Tokens A.Guide ADL: Tec…" at bounding box center [424, 410] width 848 height 820
click at [216, 214] on div "To Submit Submit now" at bounding box center [156, 205] width 162 height 32
click at [216, 208] on span "Submit now" at bounding box center [206, 205] width 40 height 10
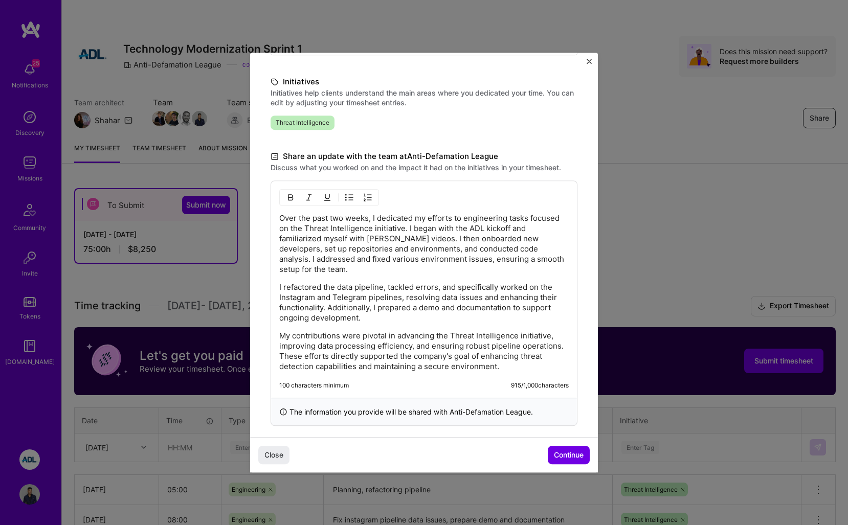
scroll to position [220, 0]
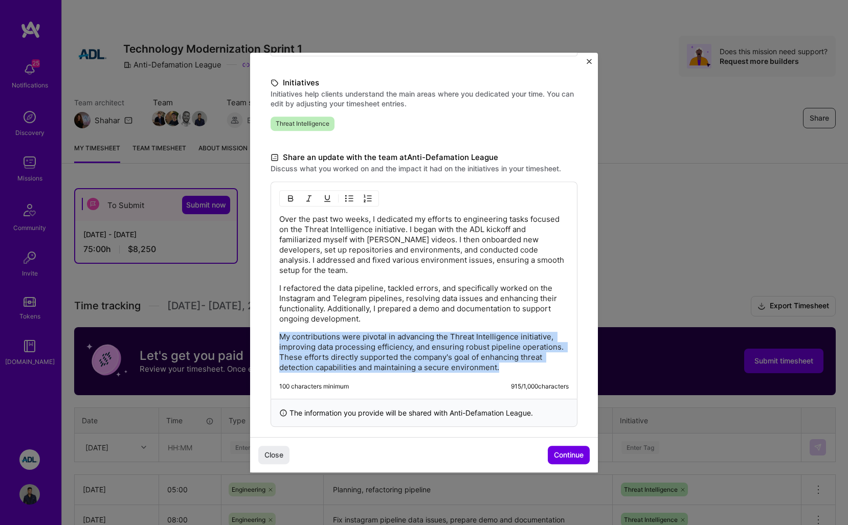
drag, startPoint x: 294, startPoint y: 316, endPoint x: 521, endPoint y: 388, distance: 238.0
click at [521, 388] on div "Over the past two weeks, I dedicated my efforts to engineering tasks focused on…" at bounding box center [424, 290] width 307 height 217
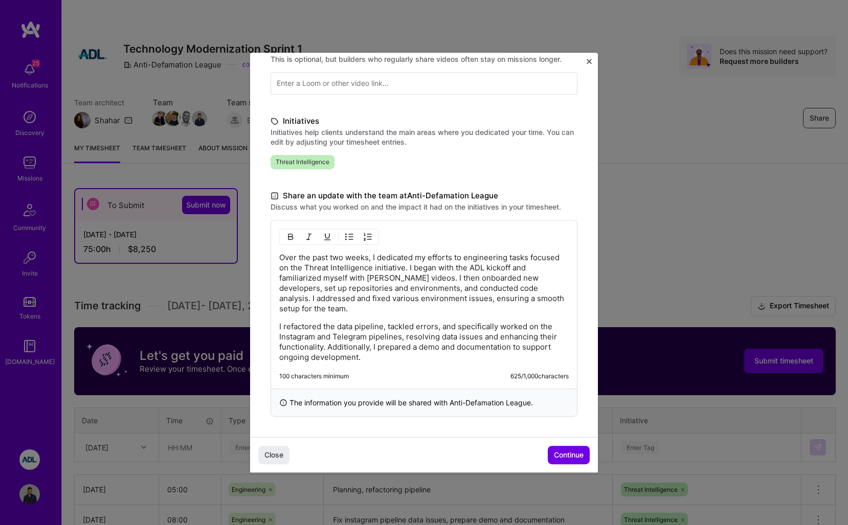
scroll to position [171, 0]
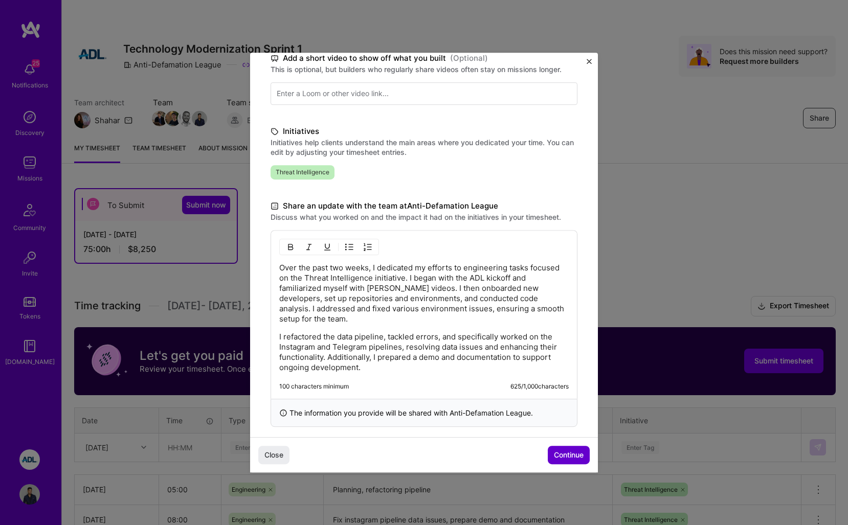
click at [578, 451] on span "Continue" at bounding box center [569, 455] width 30 height 10
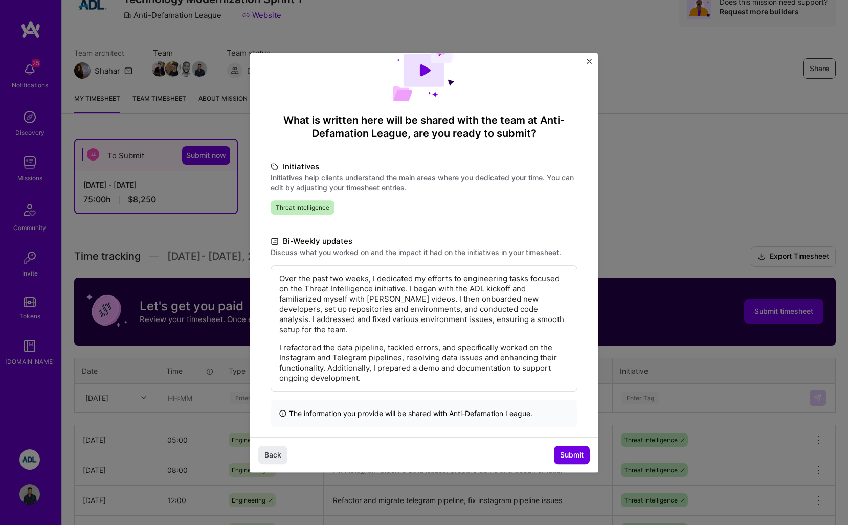
scroll to position [88, 0]
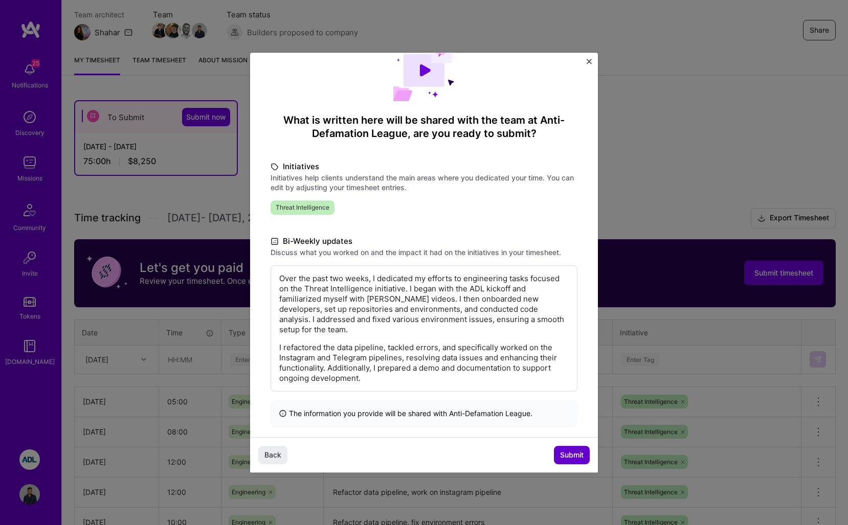
click at [560, 456] on span "Submit" at bounding box center [572, 455] width 24 height 10
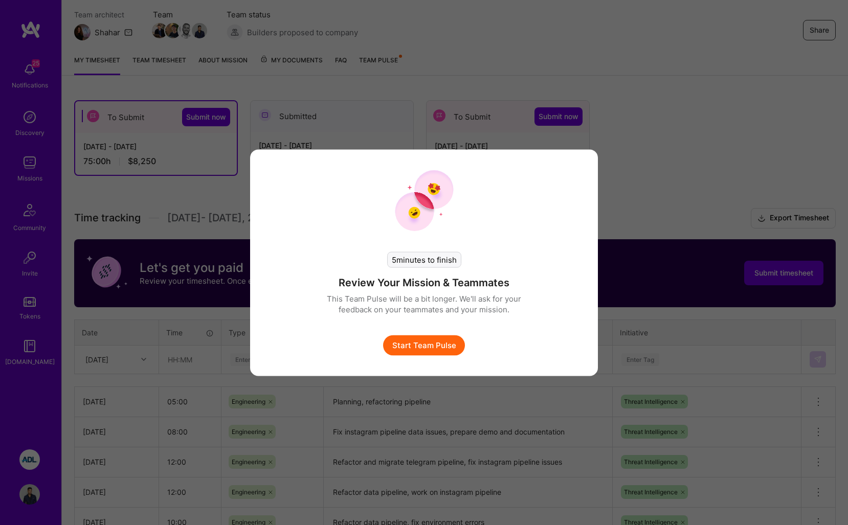
click at [446, 352] on button "Start Team Pulse" at bounding box center [424, 345] width 82 height 20
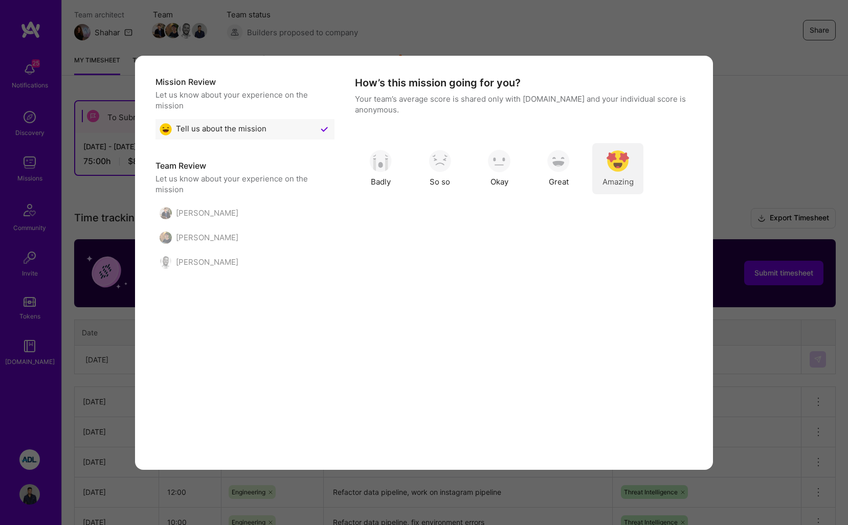
click at [622, 160] on img "modal" at bounding box center [618, 161] width 23 height 23
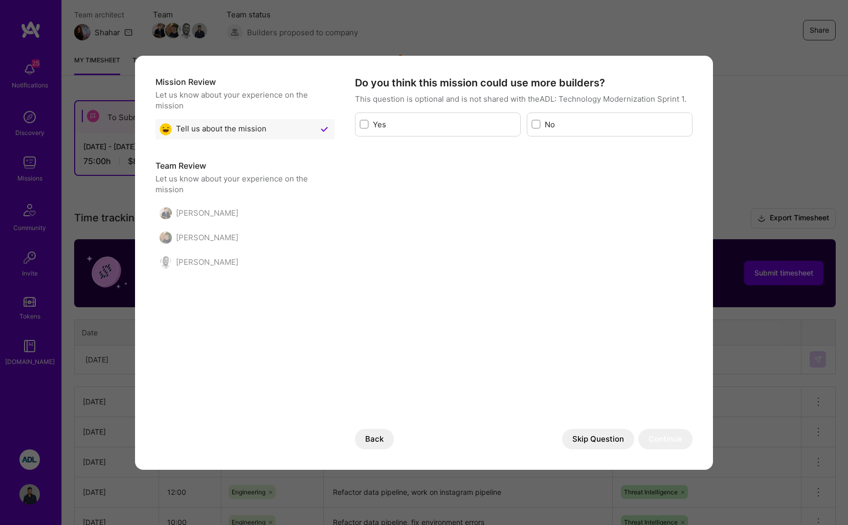
click at [600, 442] on button "Skip Question" at bounding box center [598, 439] width 72 height 20
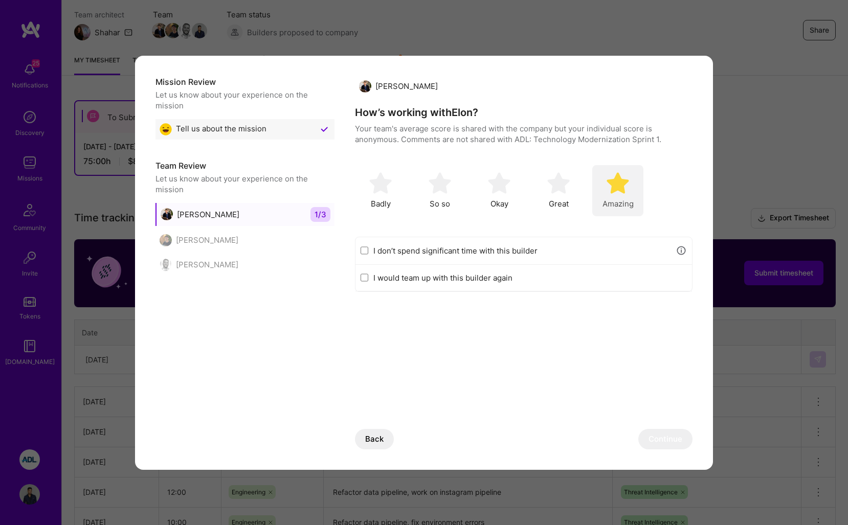
click at [617, 192] on img "modal" at bounding box center [618, 183] width 23 height 23
click at [653, 452] on div "Mission Review Let us know about your experience on the mission Tell us about t…" at bounding box center [424, 263] width 578 height 414
click at [652, 444] on button "Continue" at bounding box center [666, 439] width 54 height 20
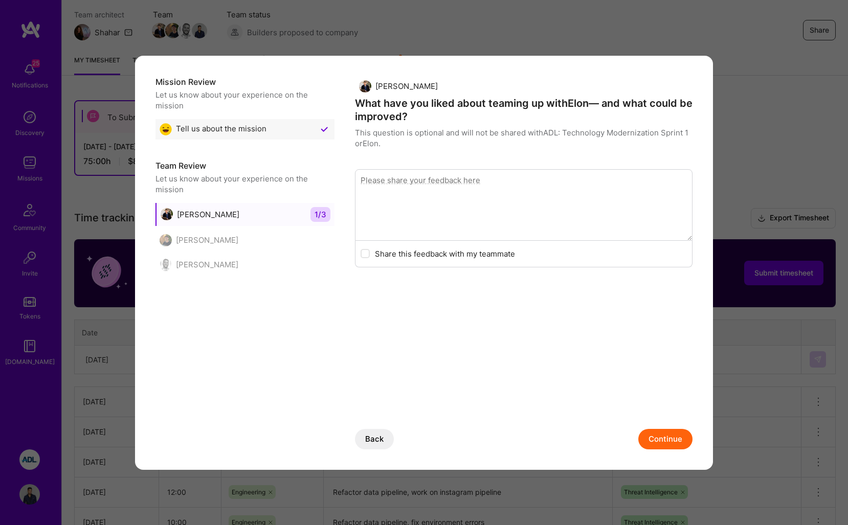
click at [656, 434] on button "Continue" at bounding box center [666, 439] width 54 height 20
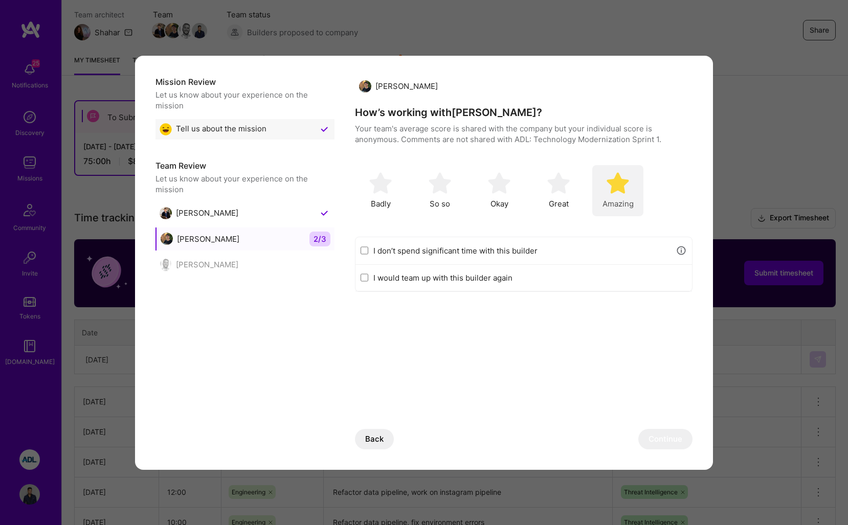
click at [622, 187] on img "modal" at bounding box center [618, 183] width 23 height 23
click at [648, 450] on div "Mission Review Let us know about your experience on the mission Tell us about t…" at bounding box center [424, 263] width 578 height 414
click at [648, 441] on button "Continue" at bounding box center [666, 439] width 54 height 20
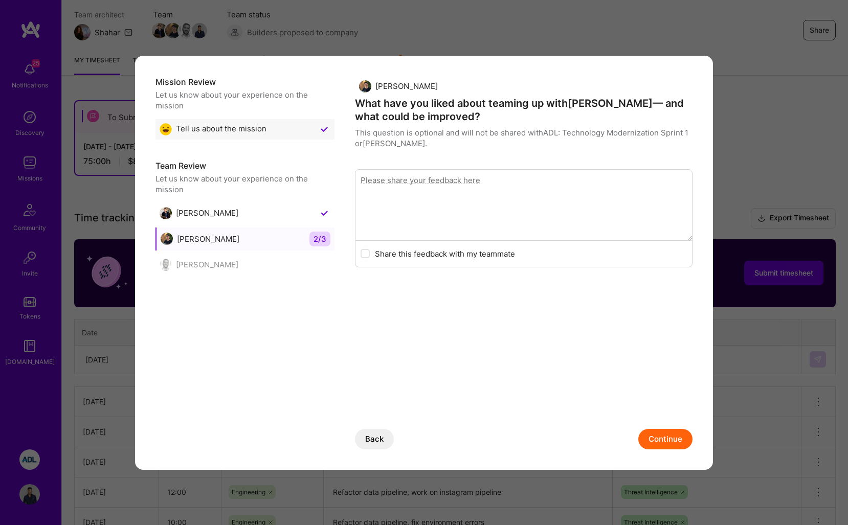
click at [660, 438] on button "Continue" at bounding box center [666, 439] width 54 height 20
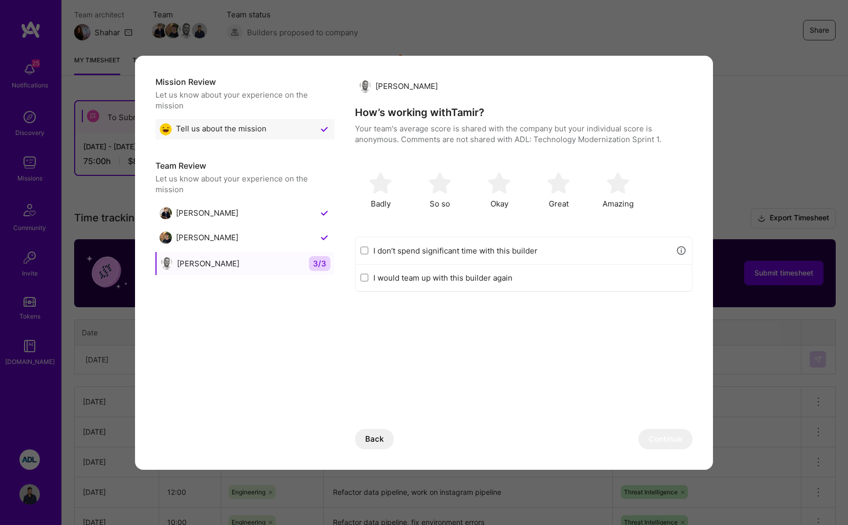
click at [442, 251] on label "I don’t spend significant time with this builder" at bounding box center [522, 251] width 297 height 11
click at [368, 251] on input "I don’t spend significant time with this builder" at bounding box center [365, 251] width 8 height 8
checkbox input "true"
click at [648, 447] on button "Continue" at bounding box center [666, 439] width 54 height 20
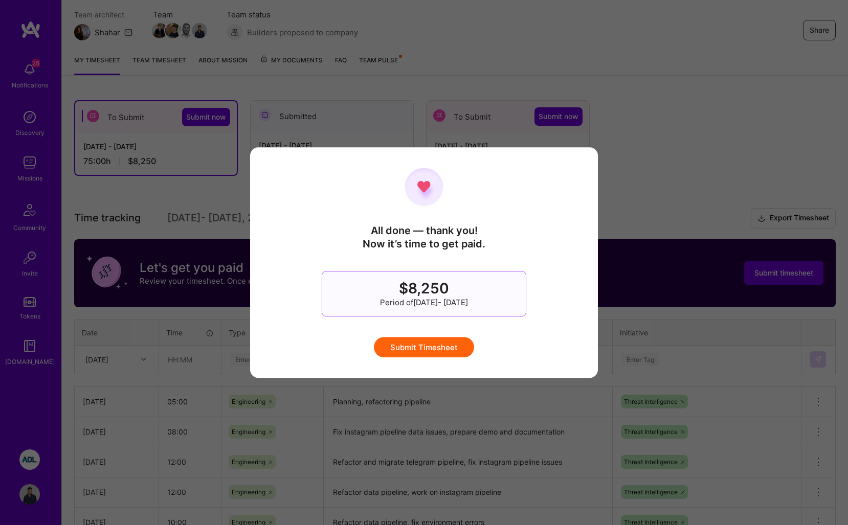
click at [441, 342] on button "Submit Timesheet" at bounding box center [424, 347] width 100 height 20
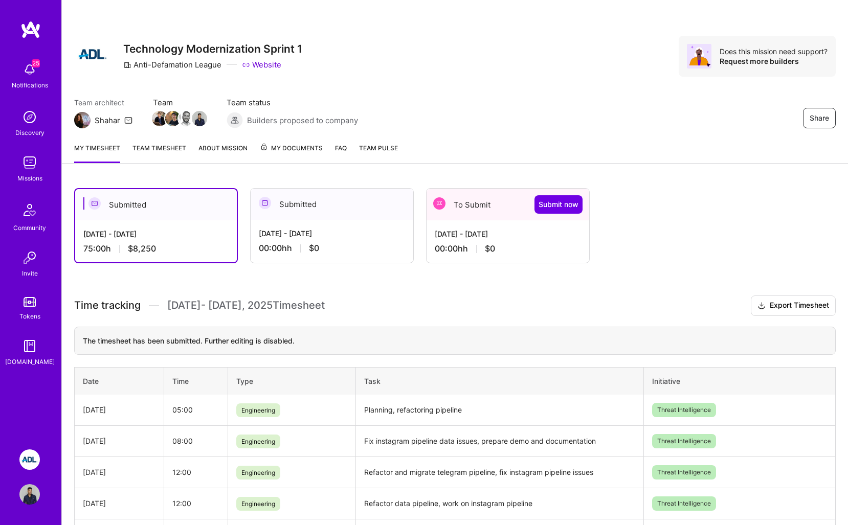
scroll to position [0, 0]
